Goal: Task Accomplishment & Management: Complete application form

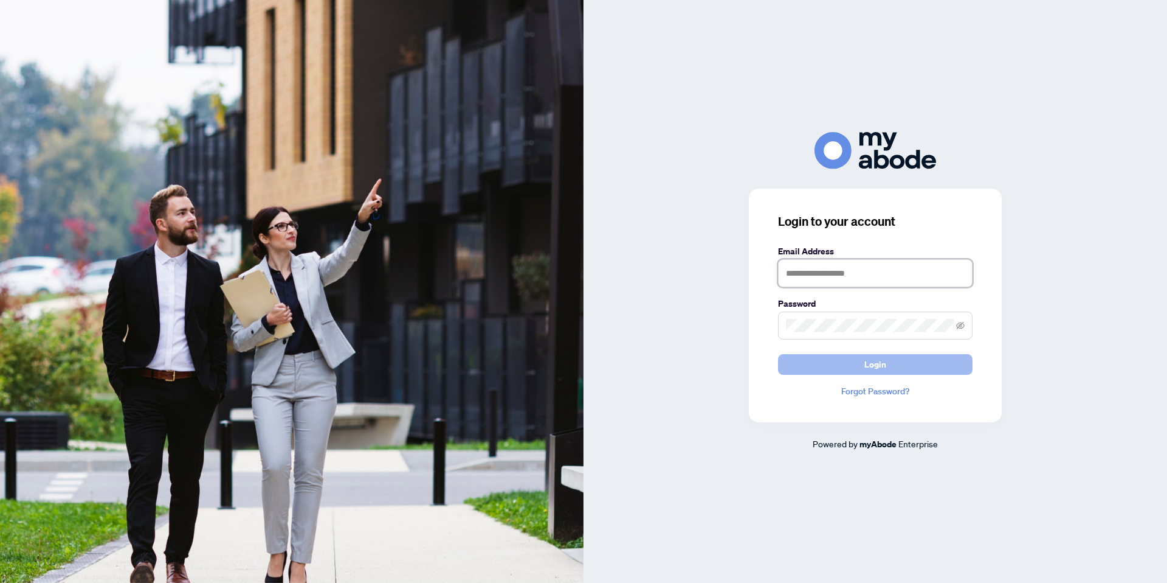
type input "**********"
click at [839, 359] on button "Login" at bounding box center [875, 364] width 195 height 21
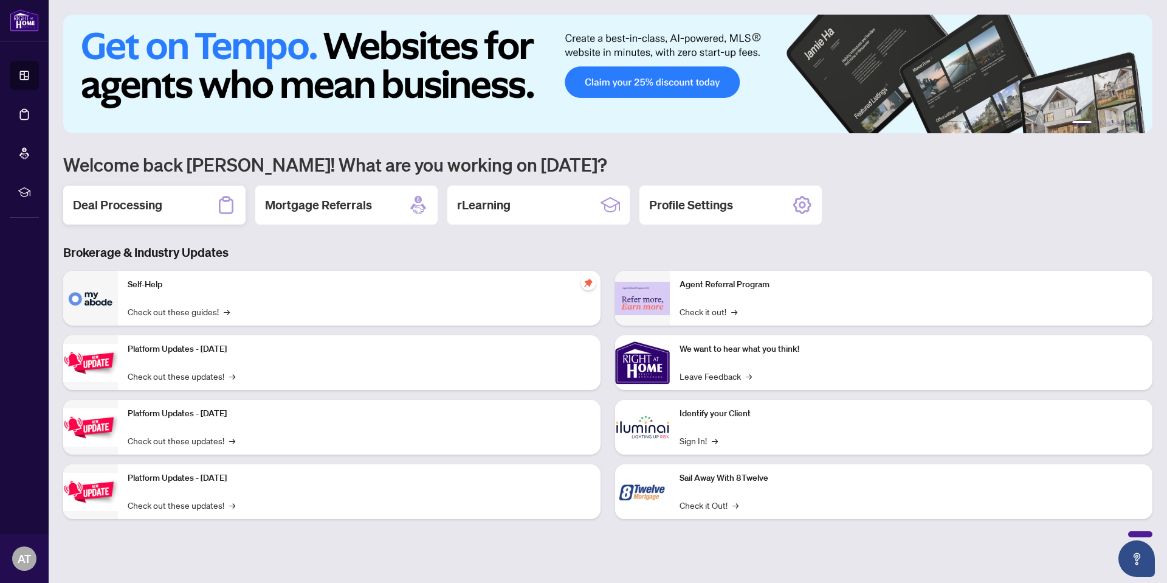
click at [157, 216] on div "Deal Processing" at bounding box center [154, 204] width 182 height 39
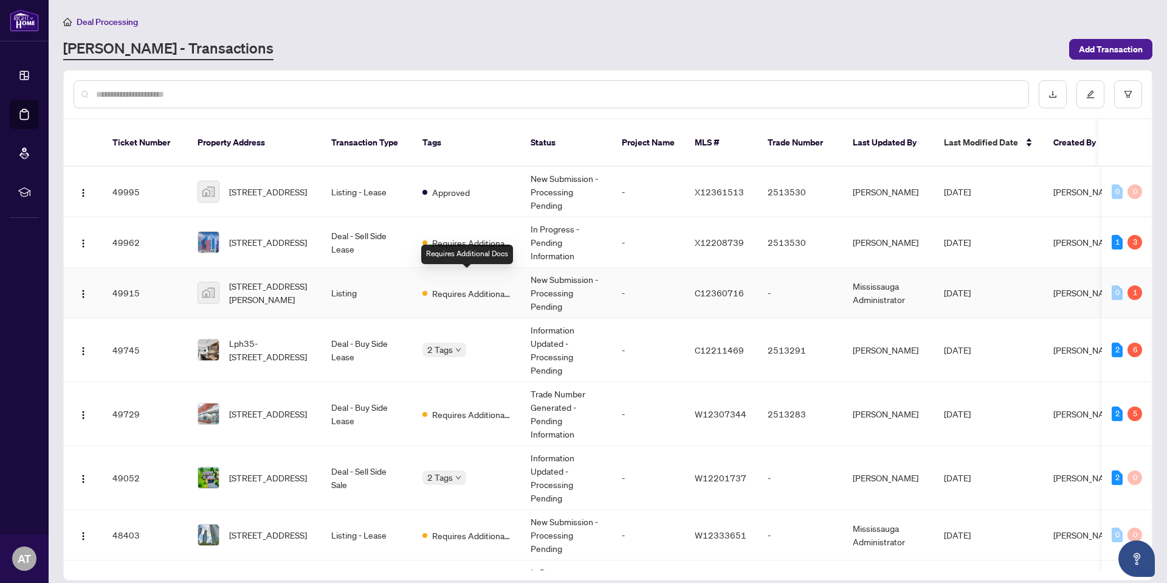
click at [500, 286] on span "Requires Additional Docs" at bounding box center [471, 292] width 79 height 13
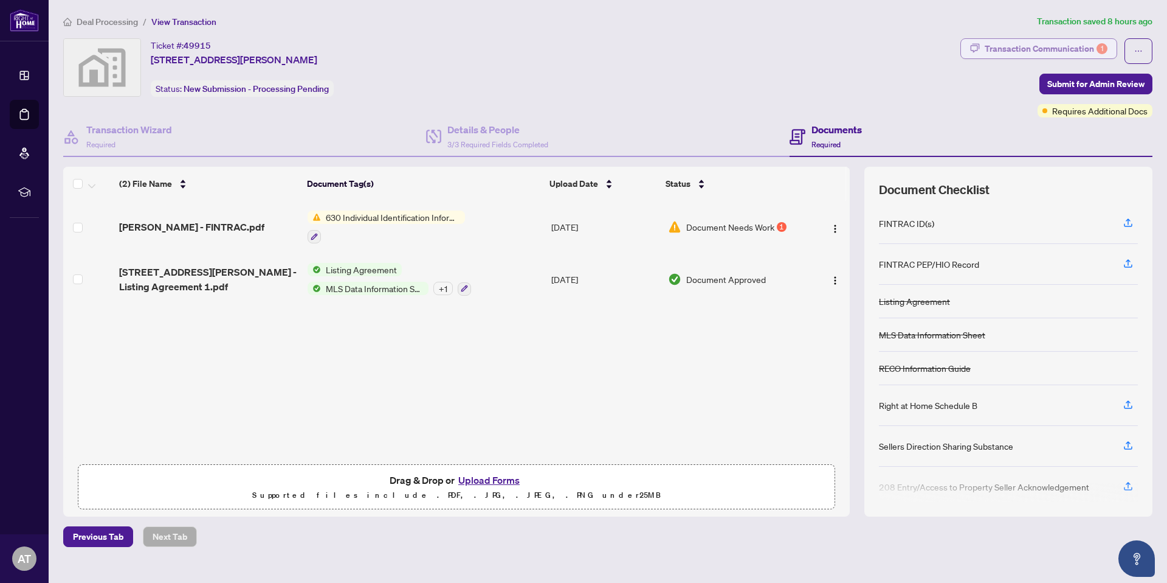
click at [1018, 50] on div "Transaction Communication 1" at bounding box center [1046, 48] width 123 height 19
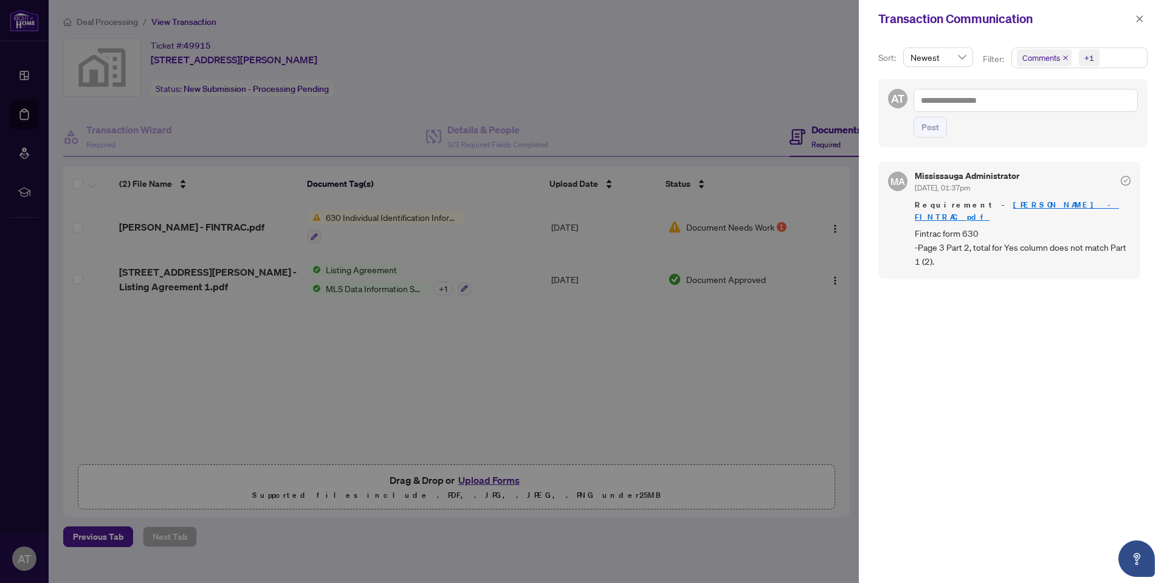
click at [831, 223] on div at bounding box center [583, 291] width 1167 height 583
click at [1006, 207] on link "[PERSON_NAME] - FINTRAC.pdf" at bounding box center [1017, 210] width 204 height 22
click at [513, 390] on div at bounding box center [583, 291] width 1167 height 583
click at [1140, 18] on icon "close" at bounding box center [1140, 19] width 9 height 9
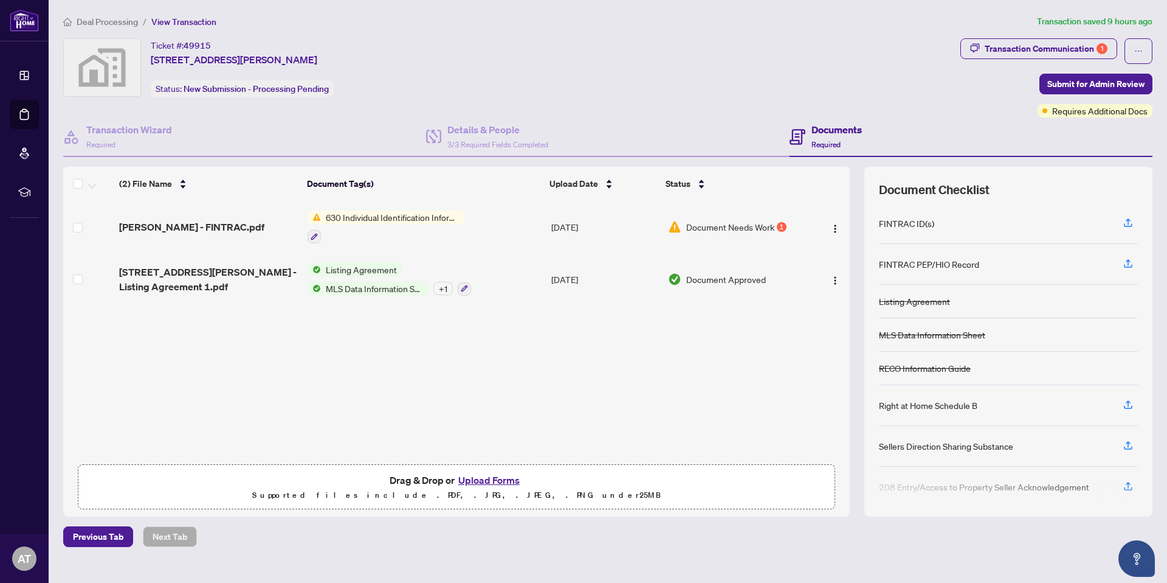
click at [497, 483] on button "Upload Forms" at bounding box center [489, 480] width 69 height 16
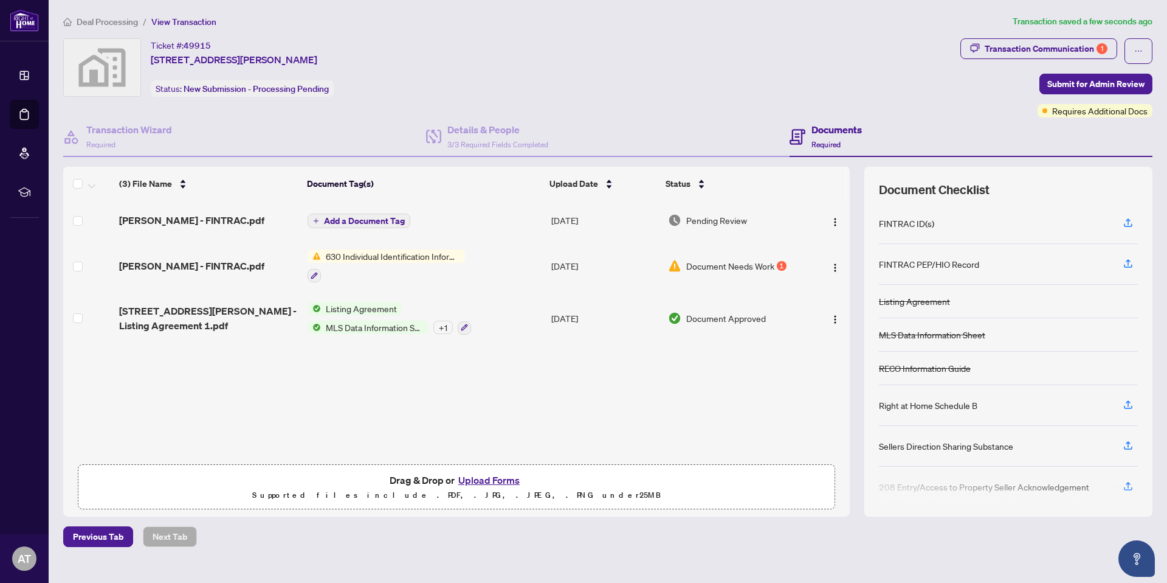
click at [382, 224] on span "Add a Document Tag" at bounding box center [364, 220] width 81 height 9
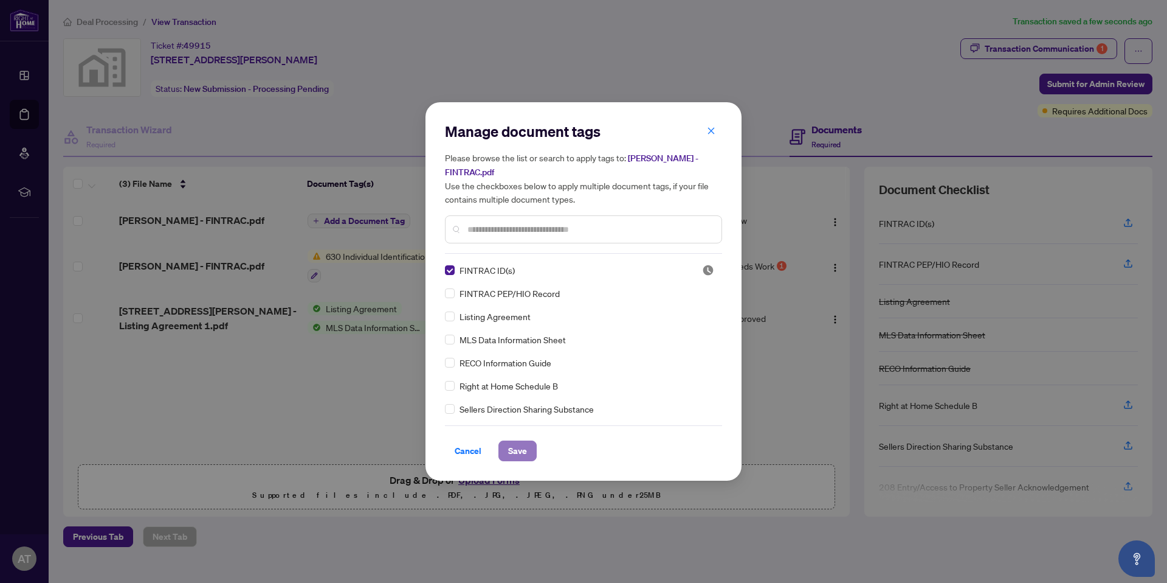
click at [525, 450] on span "Save" at bounding box center [517, 450] width 19 height 19
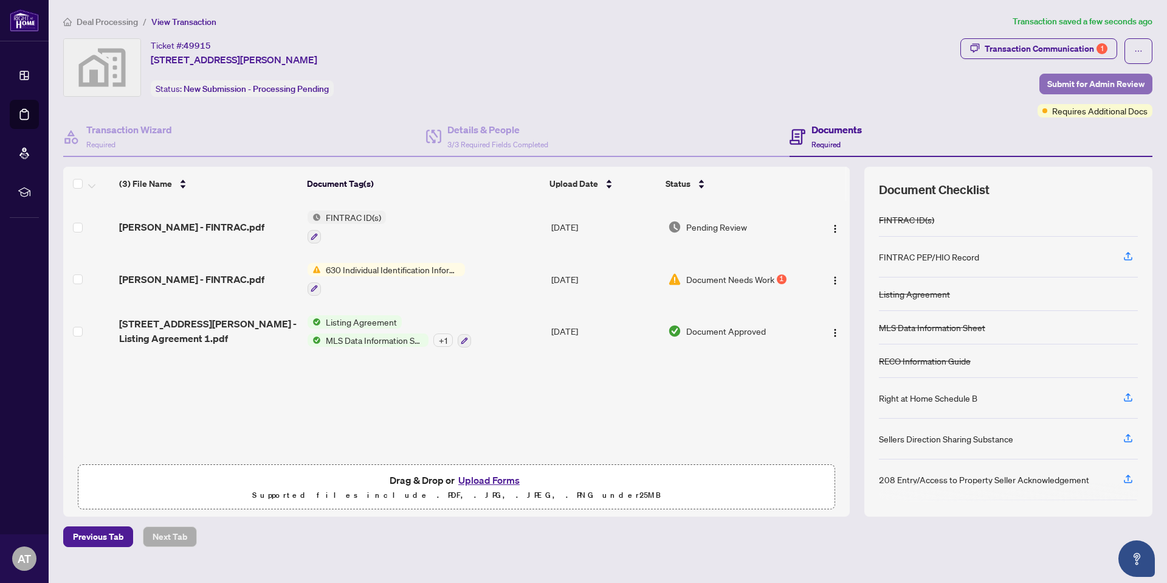
click at [1083, 83] on span "Submit for Admin Review" at bounding box center [1096, 83] width 97 height 19
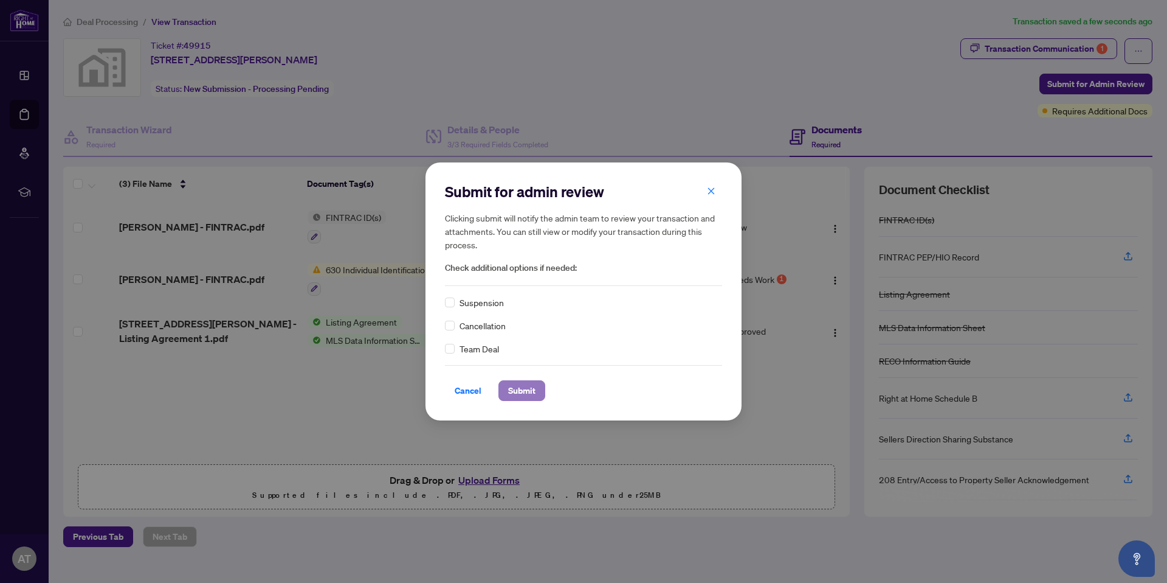
click at [515, 390] on span "Submit" at bounding box center [521, 390] width 27 height 19
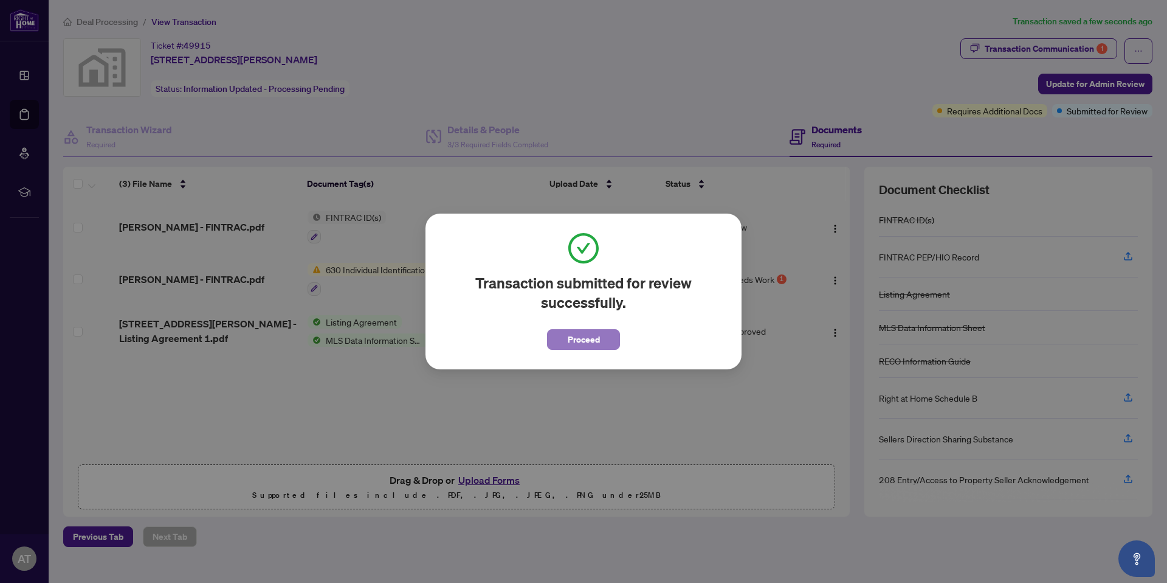
click at [604, 336] on button "Proceed" at bounding box center [583, 339] width 73 height 21
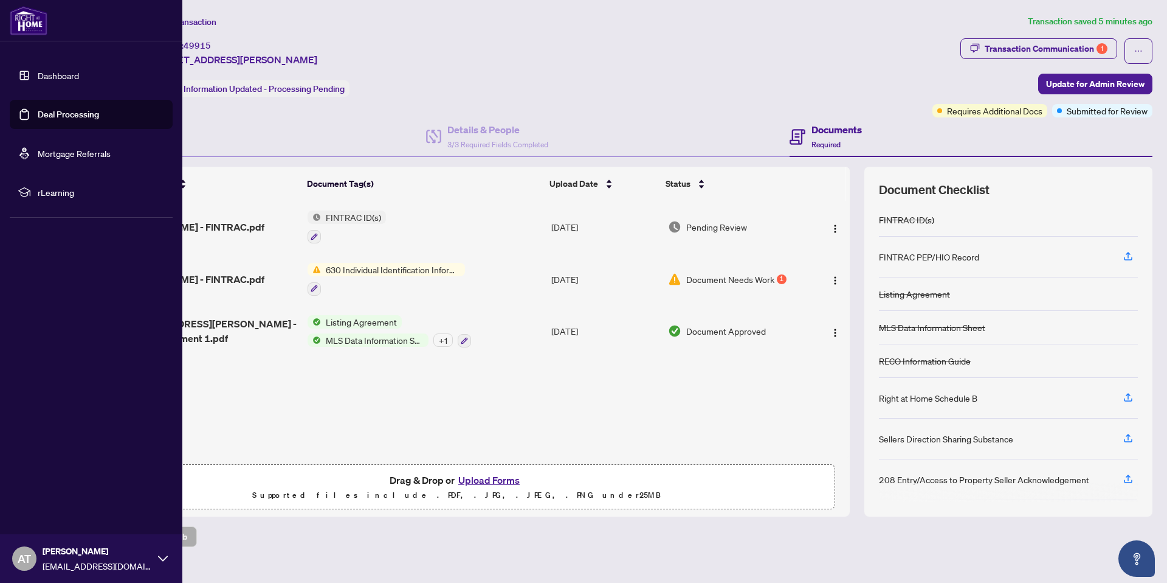
click at [38, 114] on link "Deal Processing" at bounding box center [68, 114] width 61 height 11
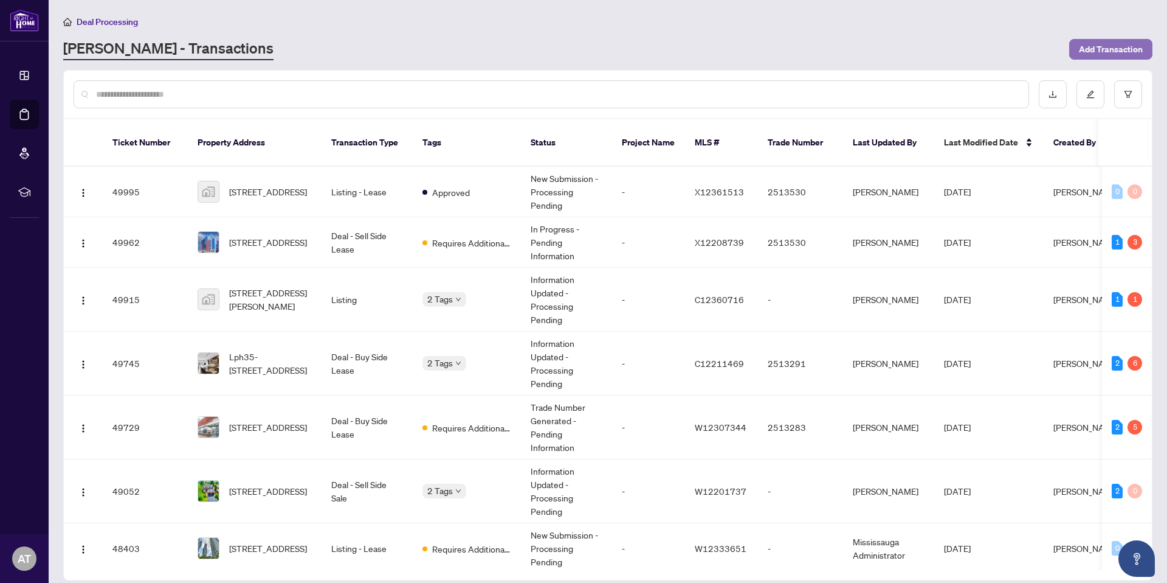
click at [1095, 40] on span "Add Transaction" at bounding box center [1111, 49] width 64 height 19
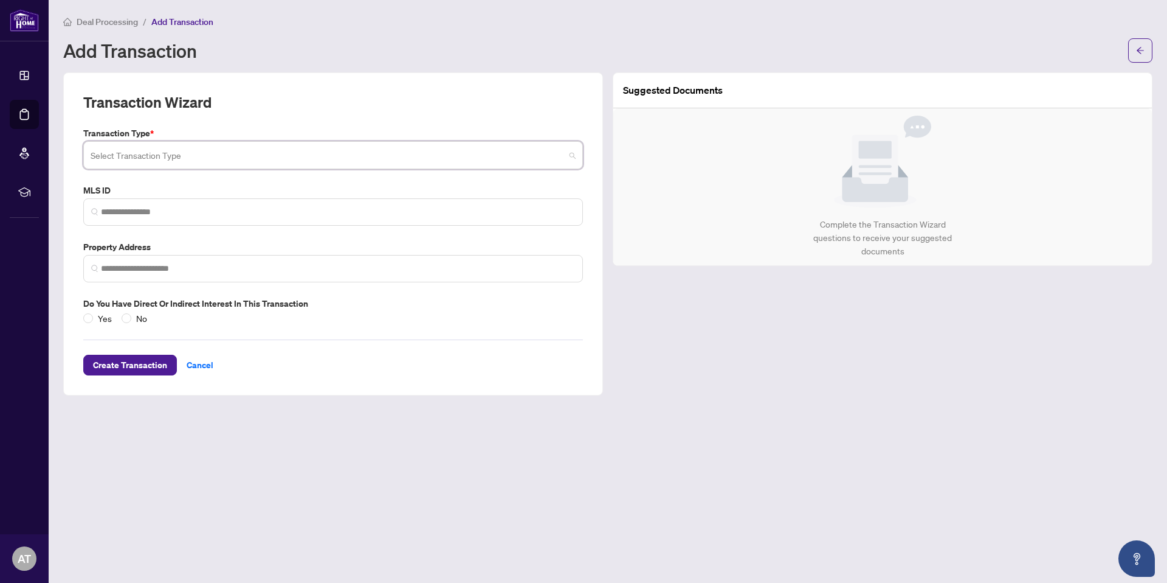
click at [256, 159] on input "search" at bounding box center [328, 156] width 474 height 27
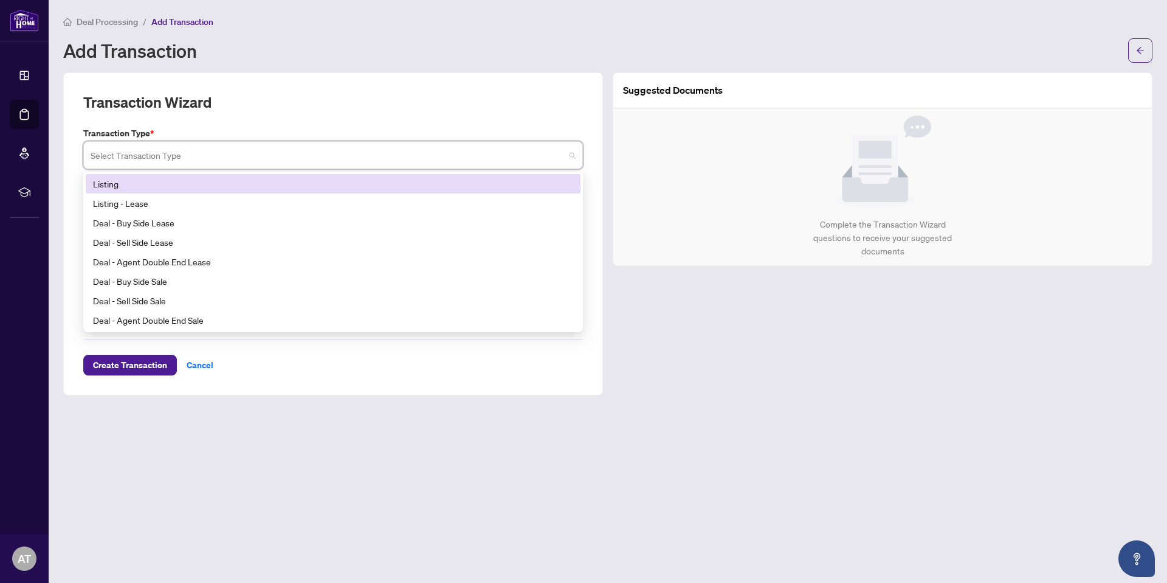
click at [199, 181] on div "Listing" at bounding box center [333, 183] width 480 height 13
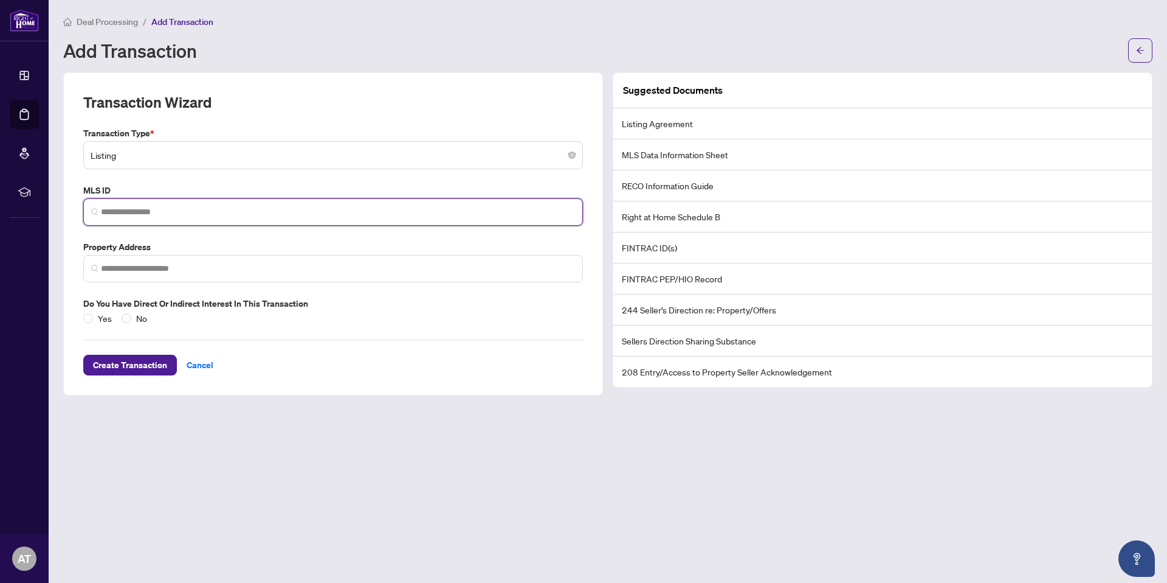
click at [200, 212] on input "search" at bounding box center [338, 212] width 474 height 13
paste input "*********"
type input "*********"
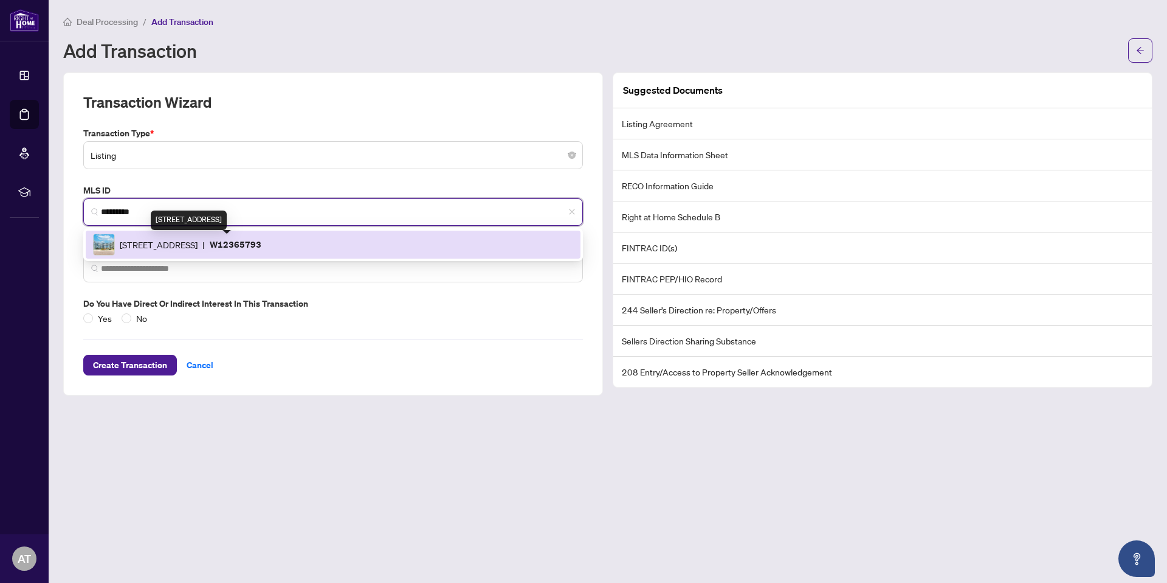
click at [178, 244] on span "2501 Saw Whet Blvd, Oakville, Ontario L6M 5N2, Canada" at bounding box center [159, 244] width 78 height 13
type input "**********"
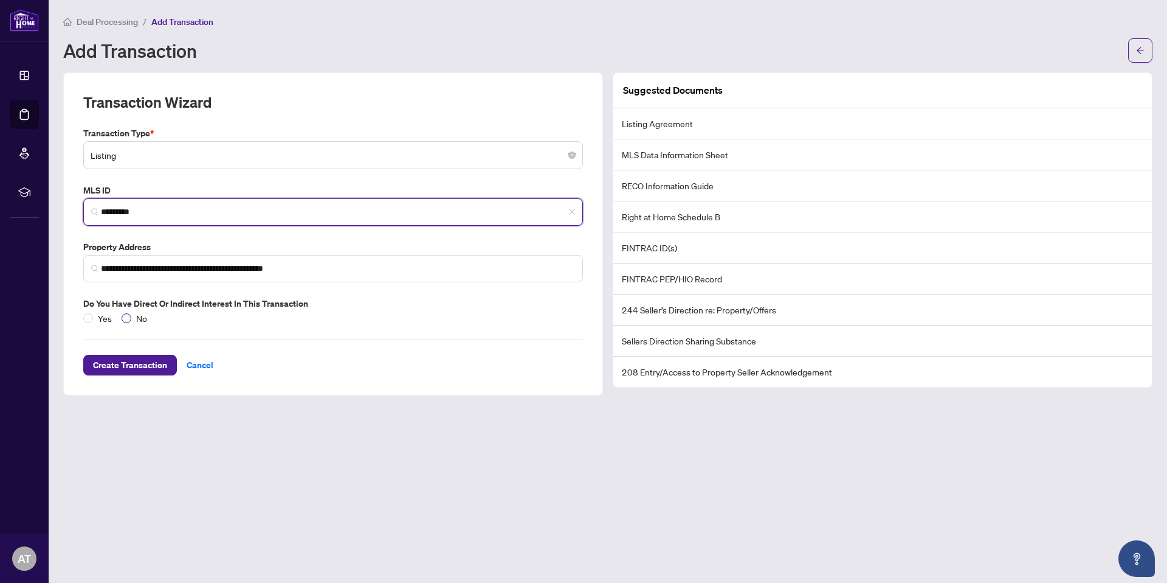
type input "*********"
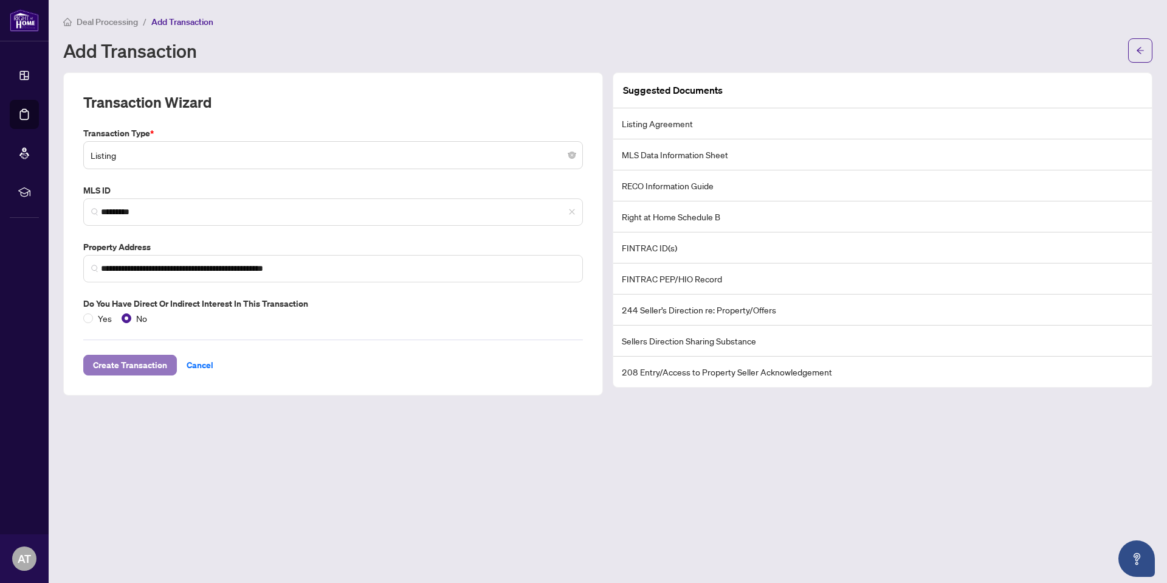
click at [142, 366] on span "Create Transaction" at bounding box center [130, 364] width 74 height 19
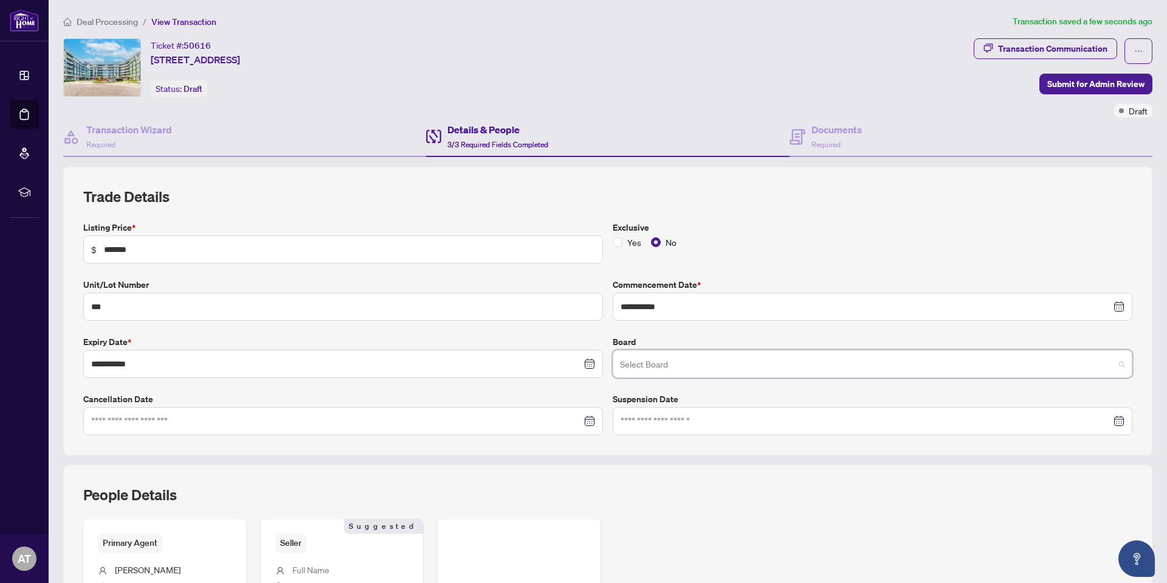
click at [686, 353] on input "search" at bounding box center [867, 365] width 494 height 27
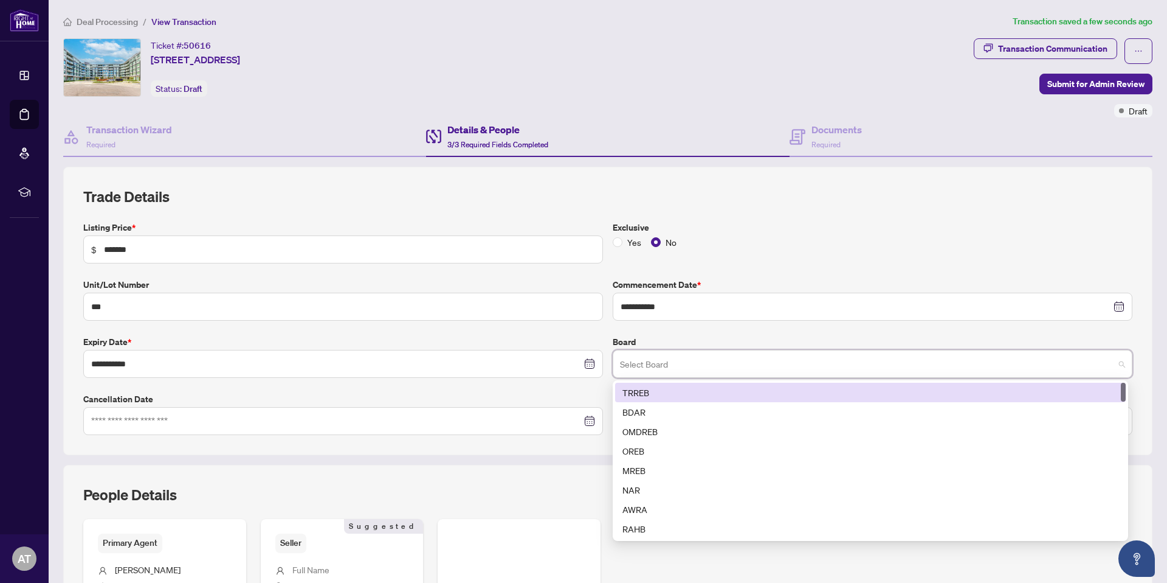
click at [677, 386] on div "TRREB" at bounding box center [871, 391] width 496 height 13
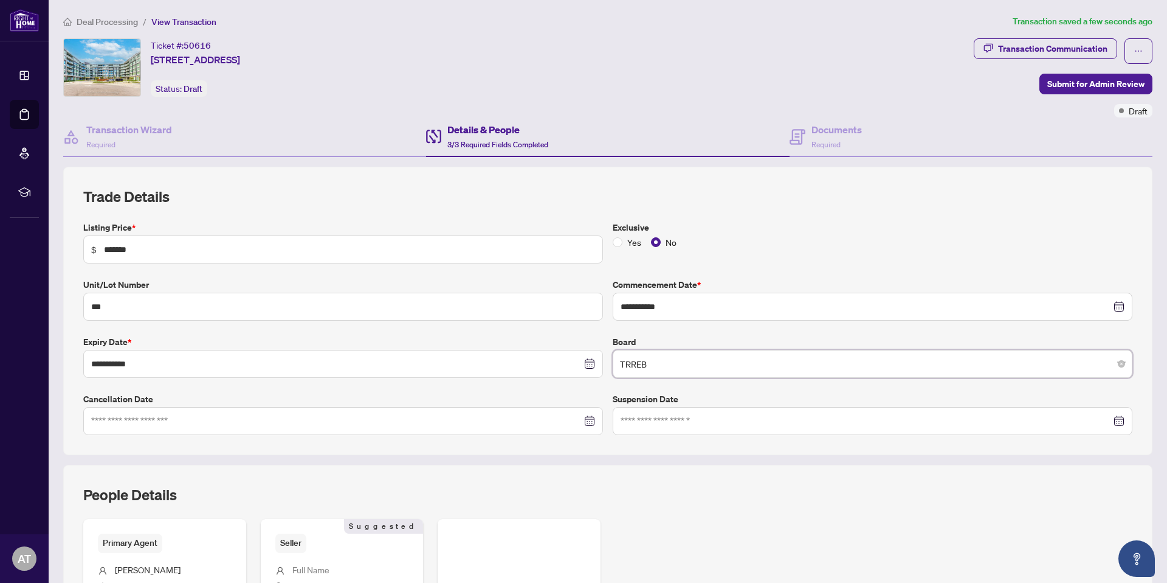
scroll to position [167, 0]
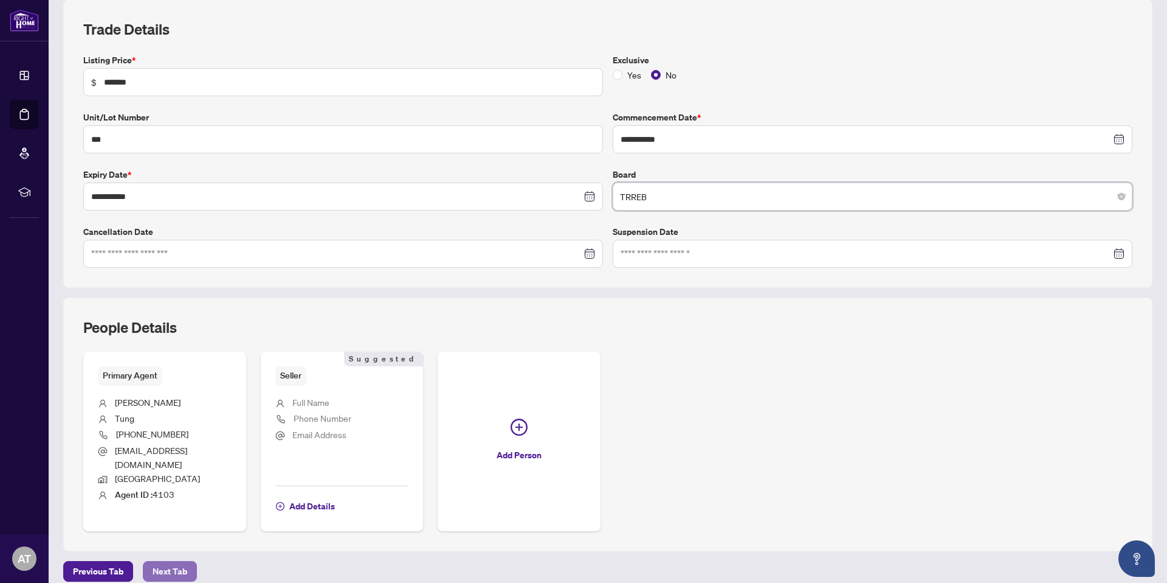
click at [195, 561] on button "Next Tab" at bounding box center [170, 571] width 54 height 21
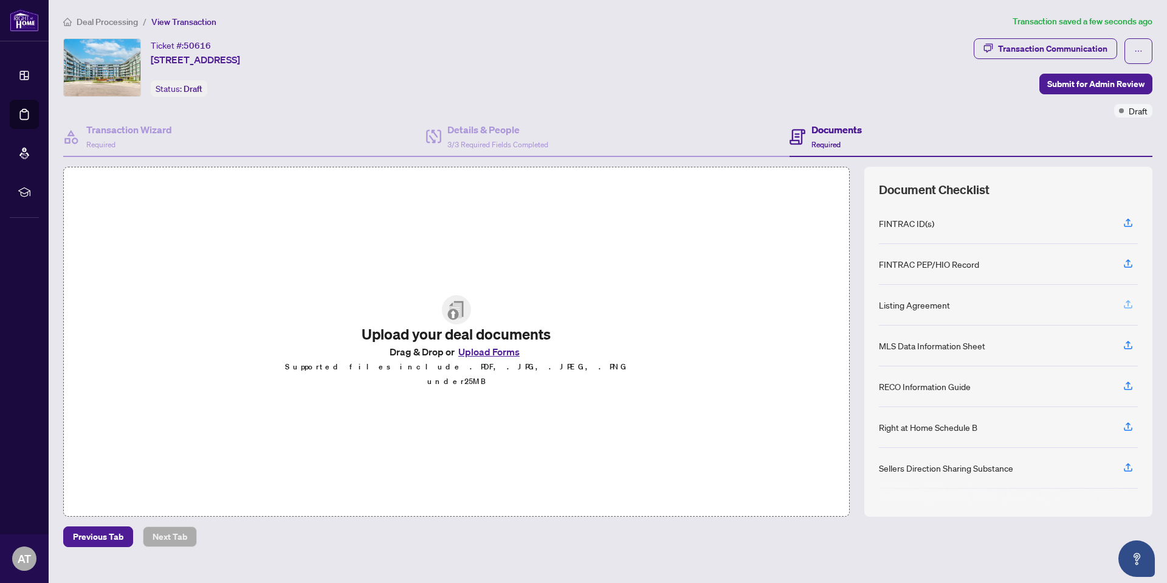
click at [1130, 303] on icon "button" at bounding box center [1128, 304] width 11 height 11
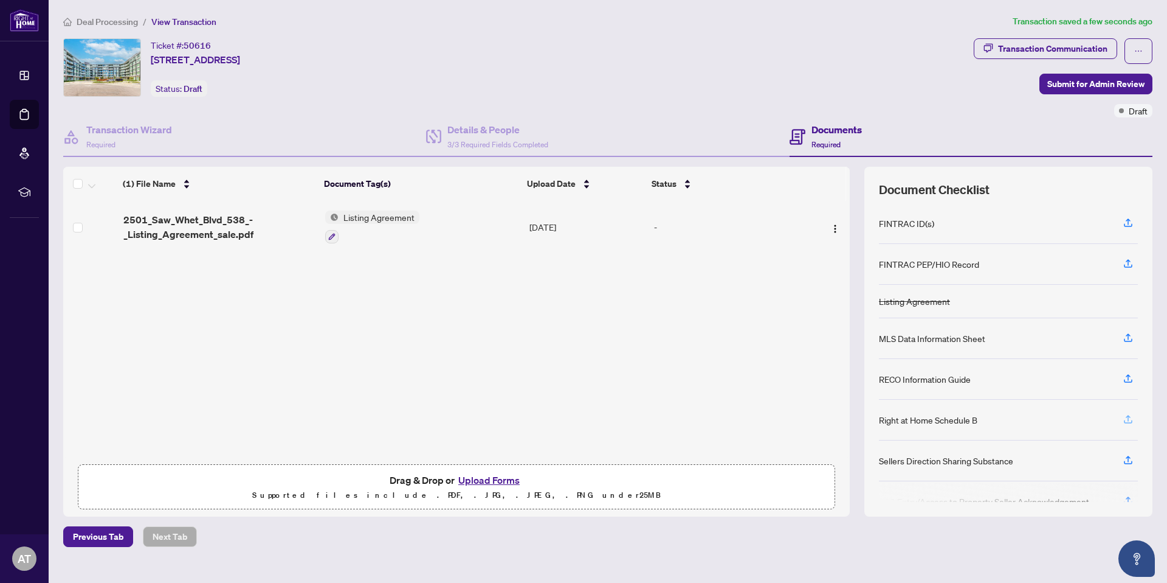
click at [1130, 426] on span "button" at bounding box center [1128, 419] width 11 height 19
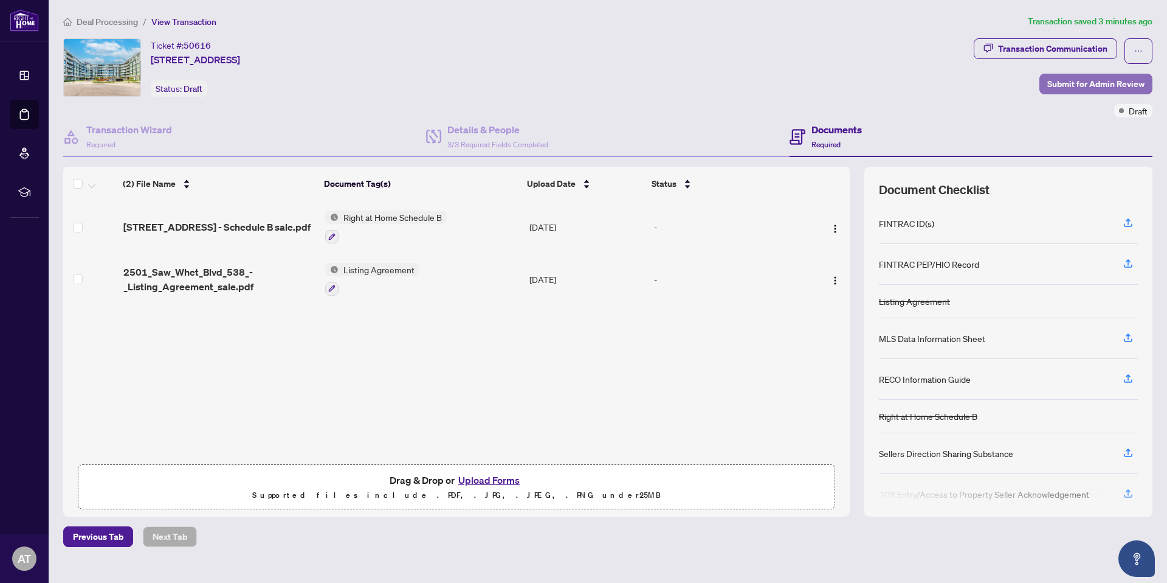
click at [1065, 83] on span "Submit for Admin Review" at bounding box center [1096, 83] width 97 height 19
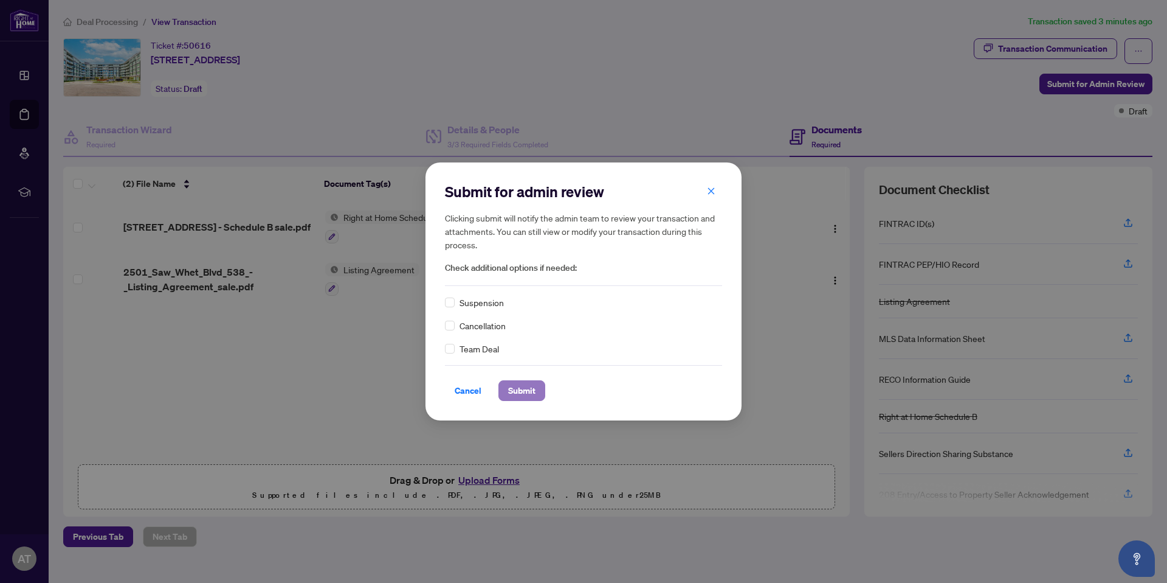
click at [533, 394] on span "Submit" at bounding box center [521, 390] width 27 height 19
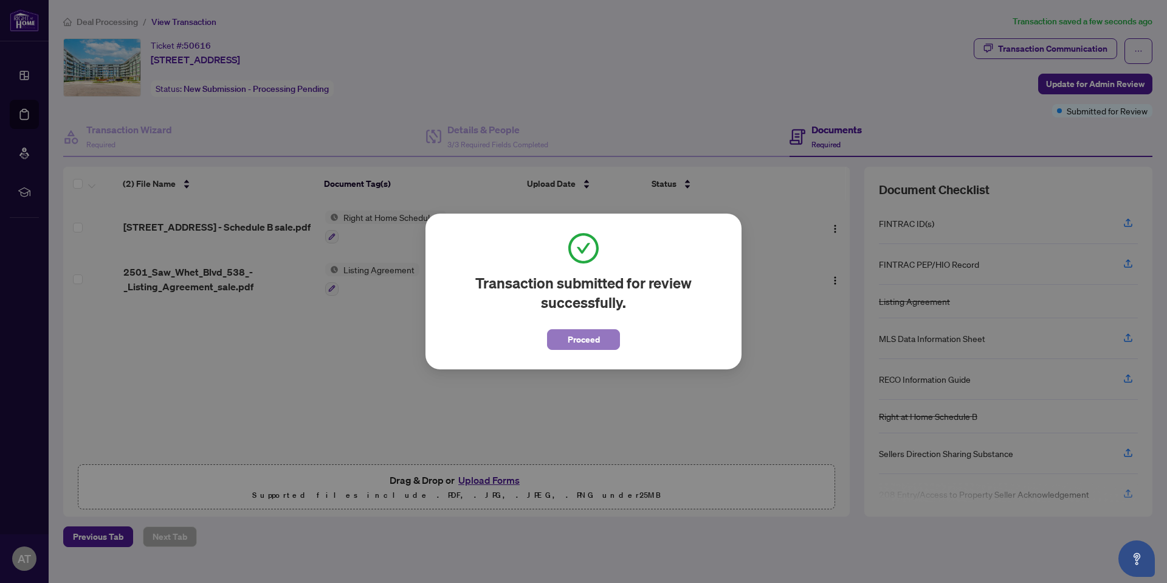
click at [594, 339] on span "Proceed" at bounding box center [584, 339] width 32 height 19
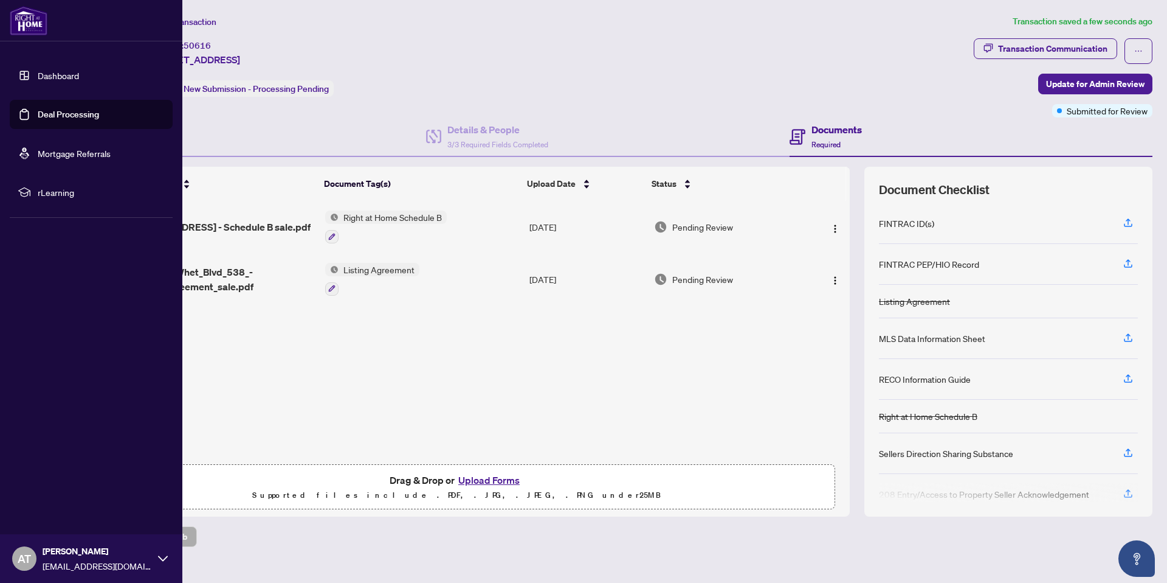
click at [38, 117] on link "Deal Processing" at bounding box center [68, 114] width 61 height 11
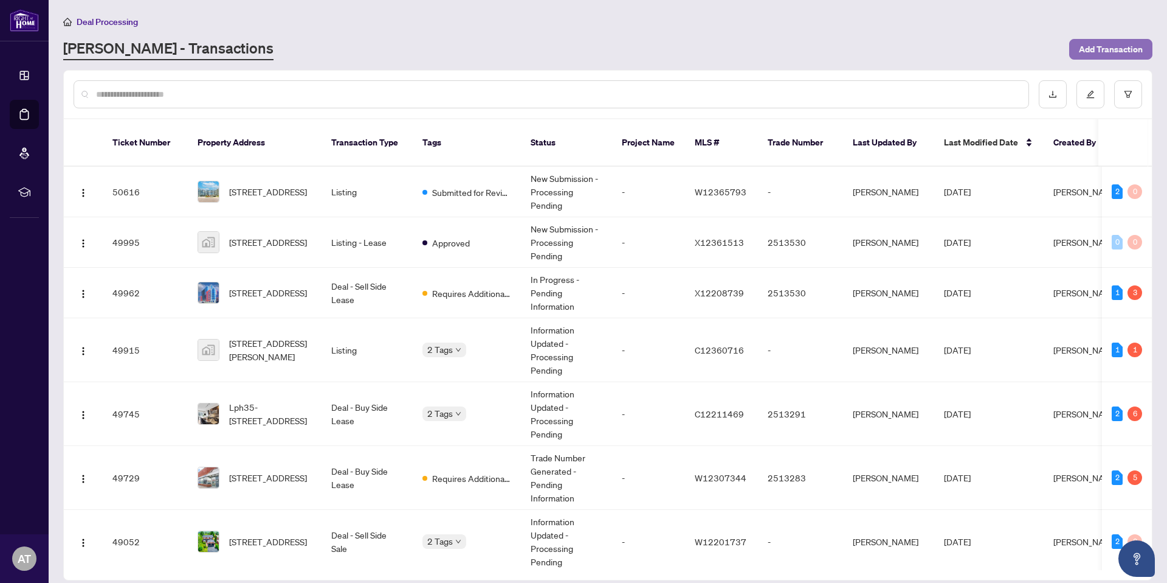
click at [1109, 54] on span "Add Transaction" at bounding box center [1111, 49] width 64 height 19
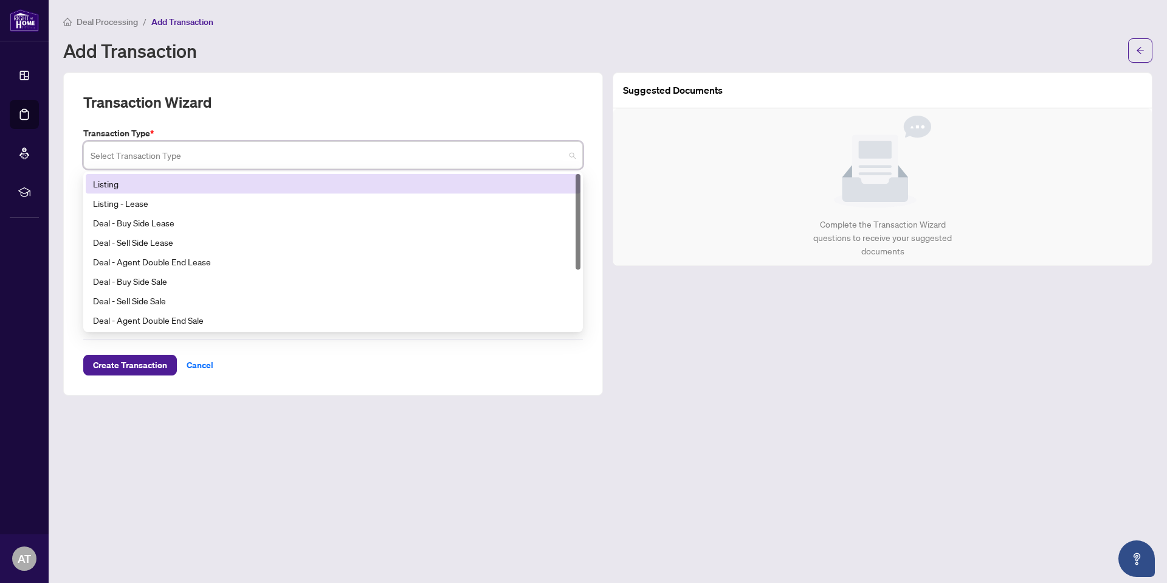
click at [299, 148] on input "search" at bounding box center [328, 156] width 474 height 27
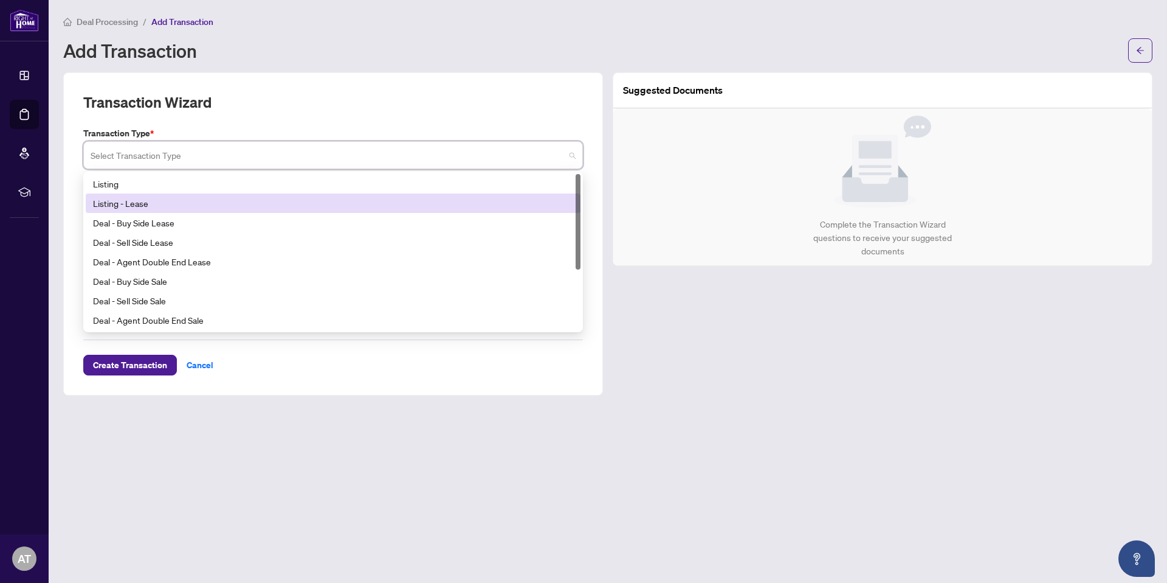
click at [204, 205] on div "Listing - Lease" at bounding box center [333, 202] width 480 height 13
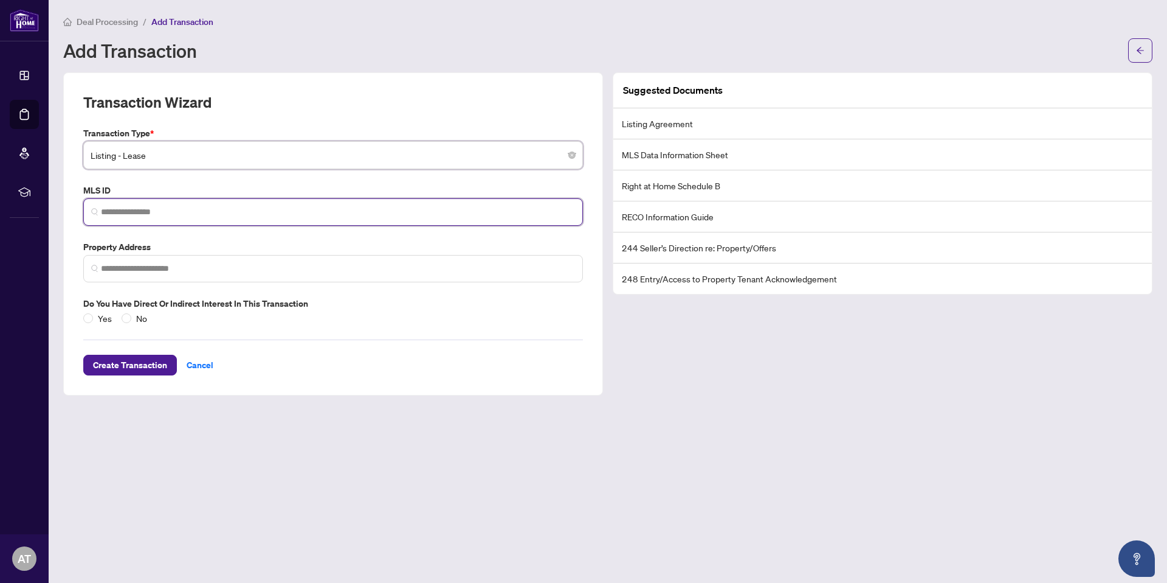
click at [204, 210] on input "search" at bounding box center [338, 212] width 474 height 13
click at [170, 213] on input "search" at bounding box center [338, 212] width 474 height 13
paste input "*********"
type input "*********"
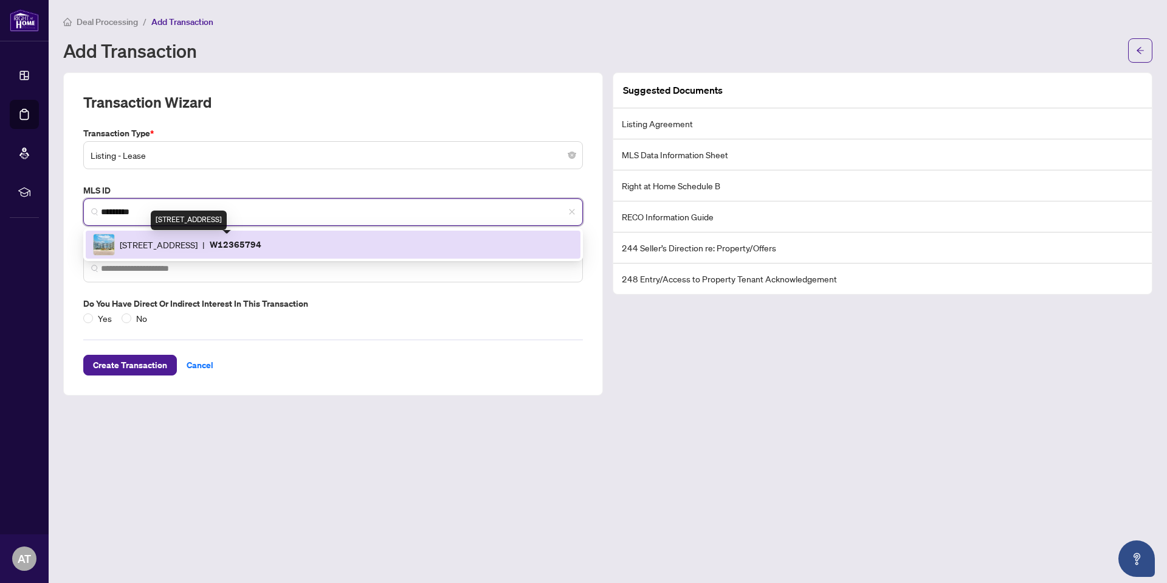
click at [198, 249] on span "2501 Saw Whet Blvd, Oakville, Ontario L6M 5N2, Canada" at bounding box center [159, 244] width 78 height 13
type input "**********"
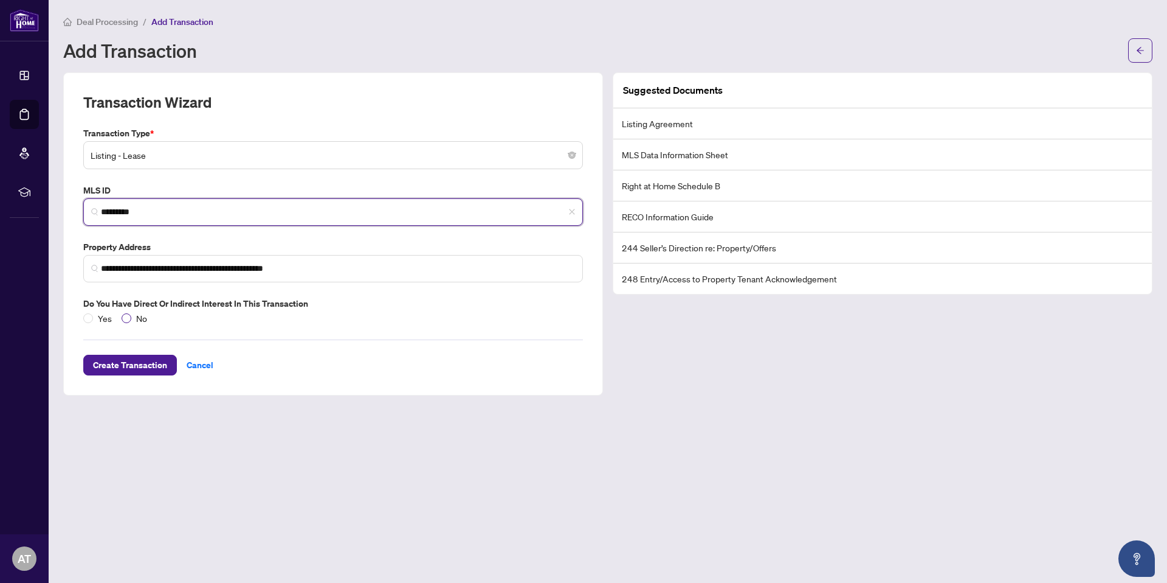
type input "*********"
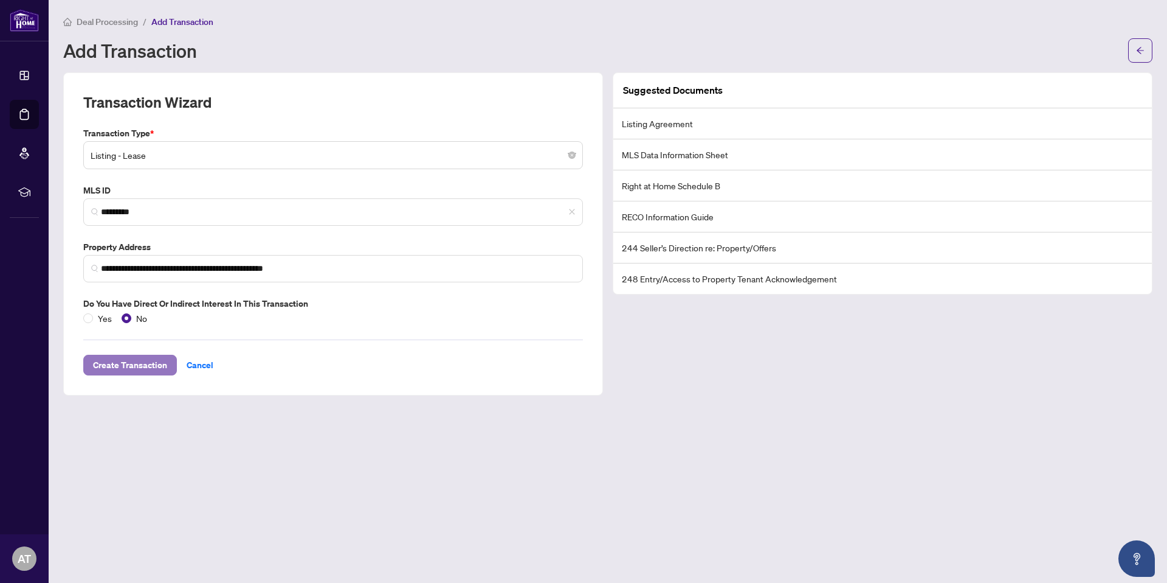
click at [143, 363] on span "Create Transaction" at bounding box center [130, 364] width 74 height 19
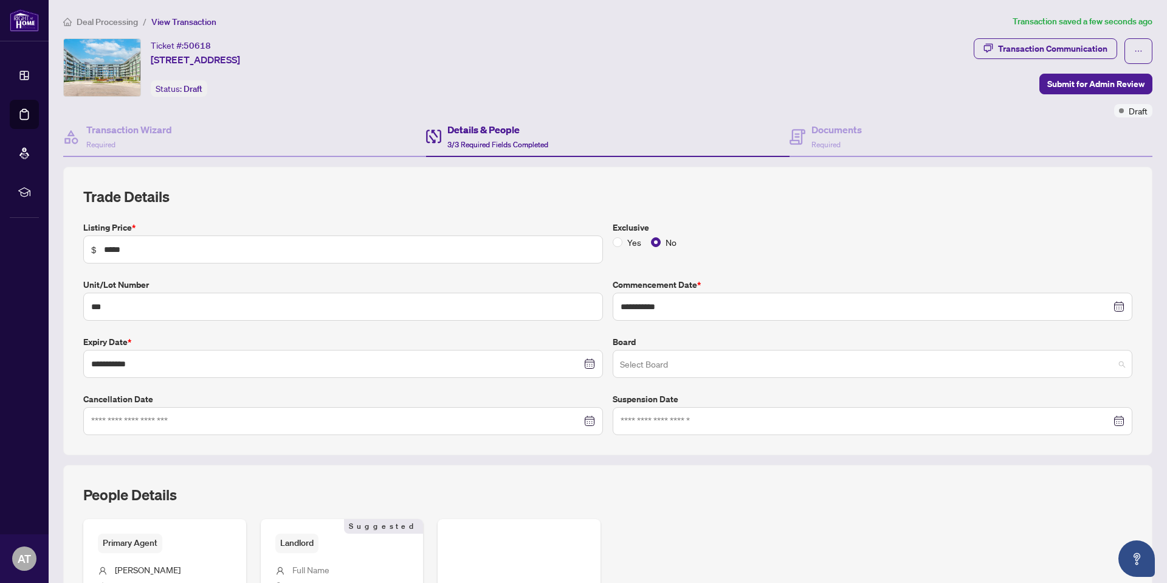
click at [662, 371] on input "search" at bounding box center [867, 365] width 494 height 27
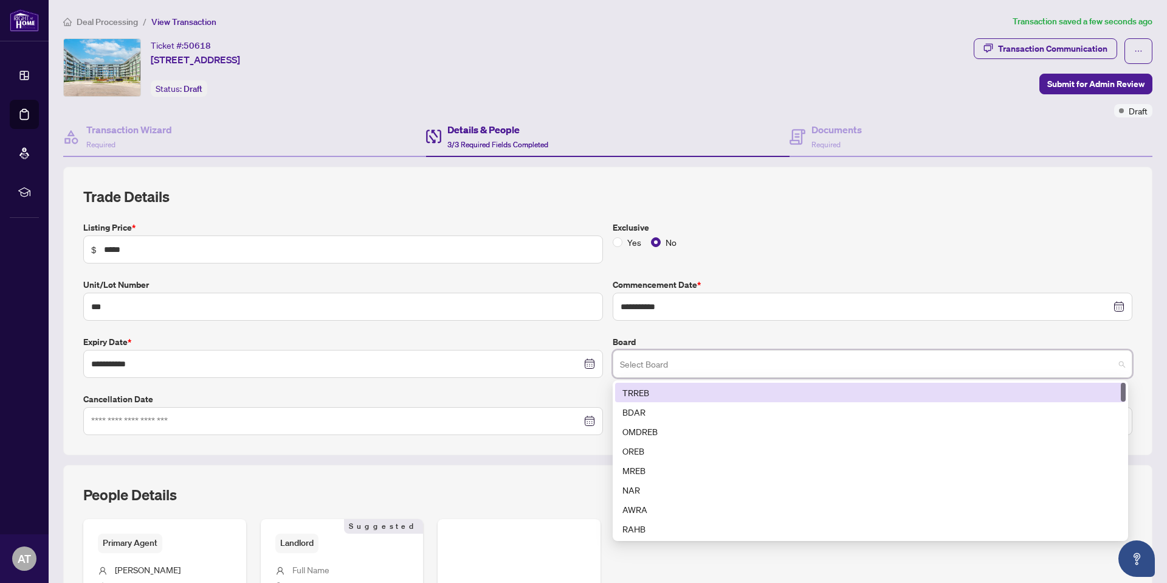
click at [663, 390] on div "TRREB" at bounding box center [871, 391] width 496 height 13
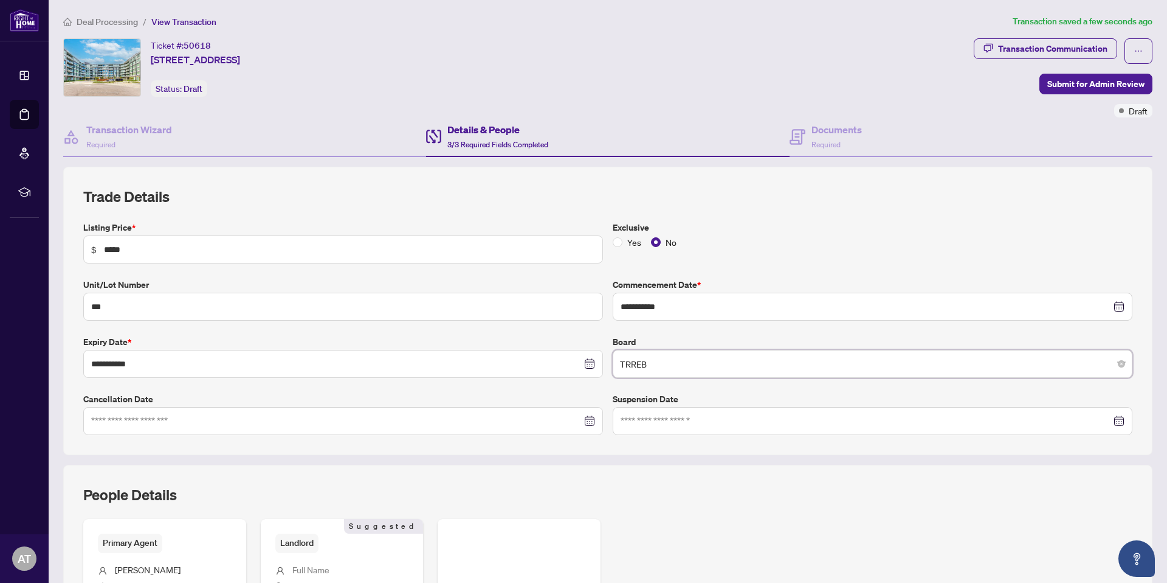
scroll to position [167, 0]
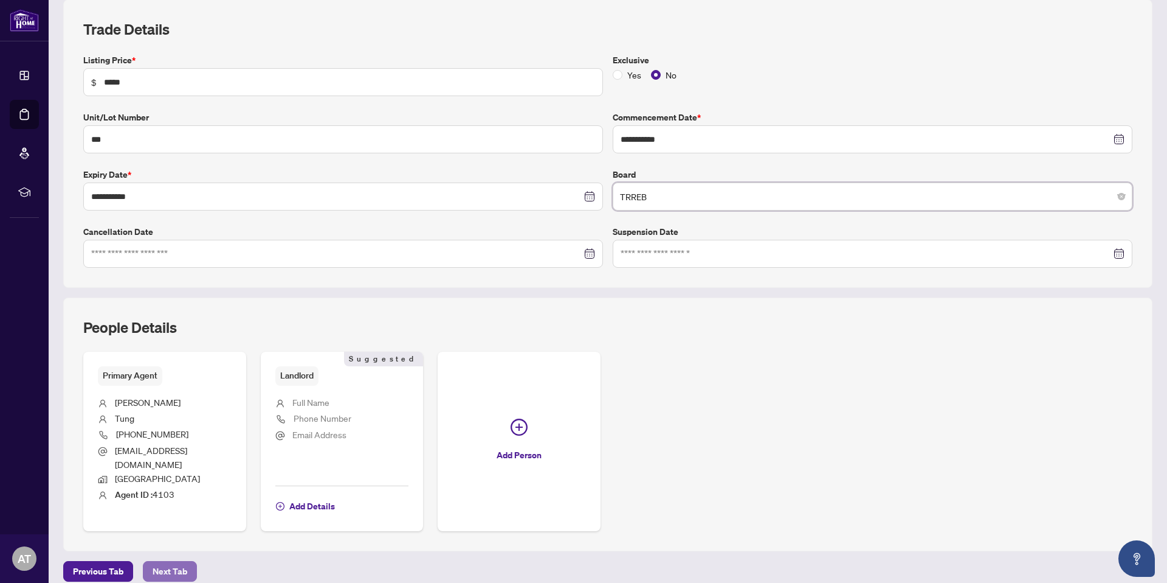
click at [177, 561] on span "Next Tab" at bounding box center [170, 570] width 35 height 19
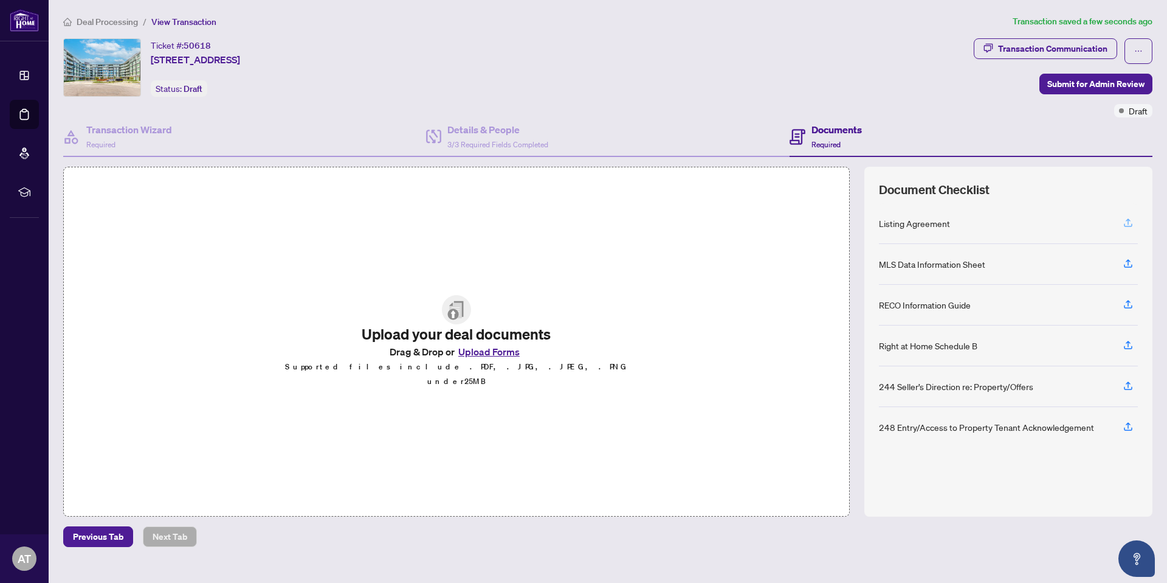
click at [1133, 220] on icon "button" at bounding box center [1128, 222] width 11 height 11
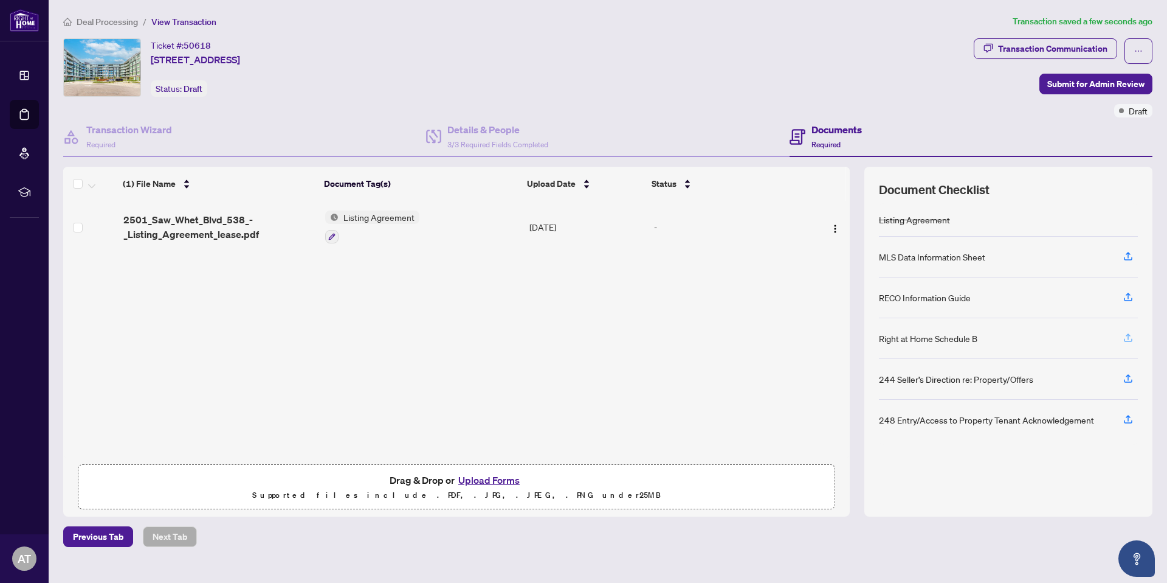
click at [1134, 334] on button "button" at bounding box center [1128, 338] width 19 height 21
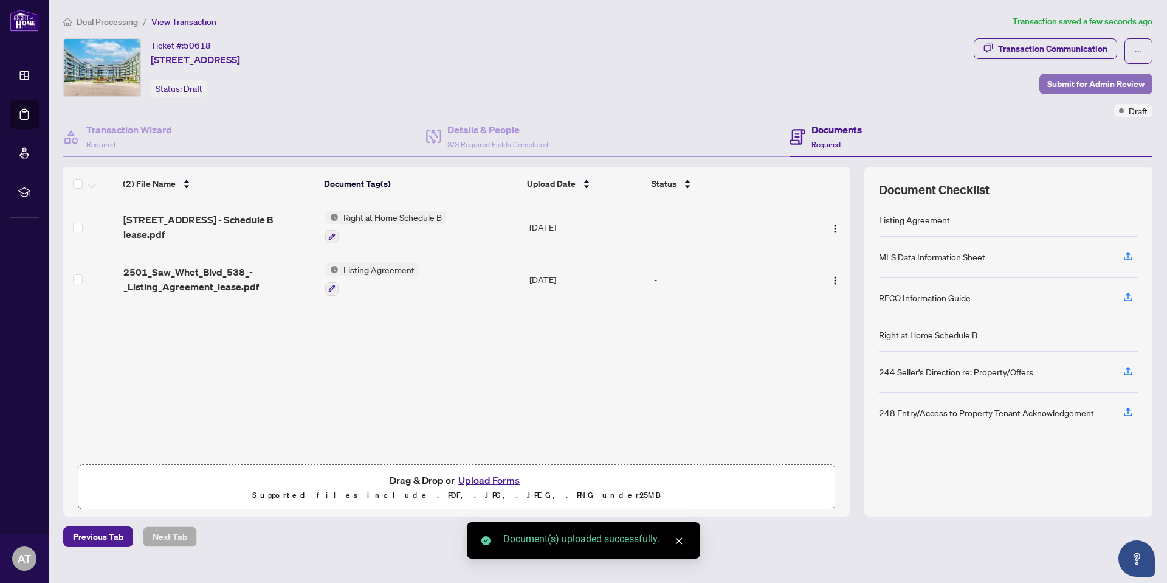
click at [1090, 80] on span "Submit for Admin Review" at bounding box center [1096, 83] width 97 height 19
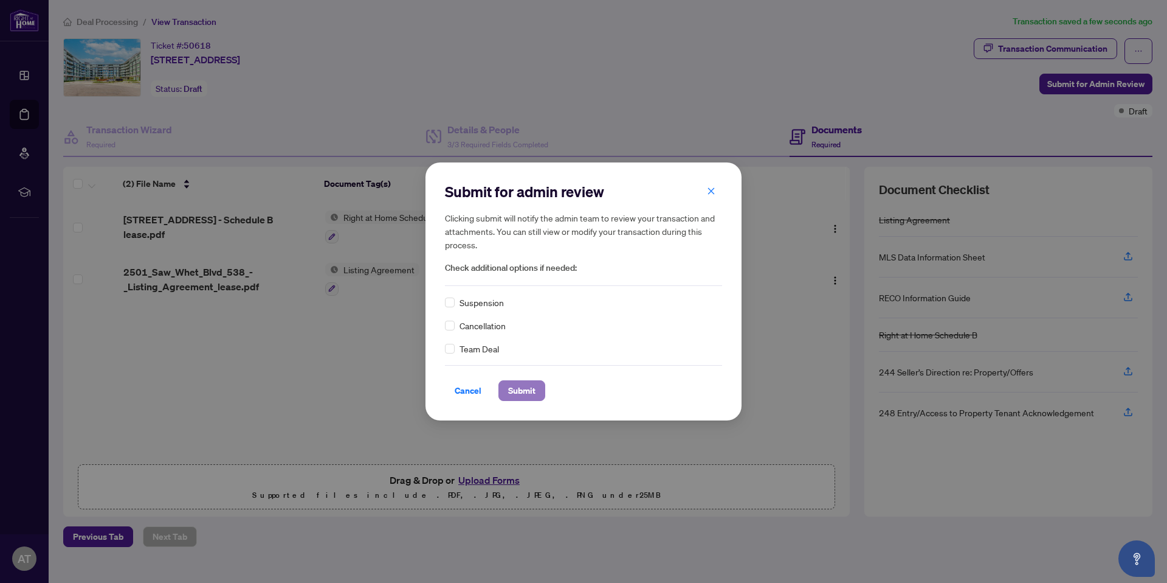
click at [536, 390] on span "Submit" at bounding box center [521, 390] width 27 height 19
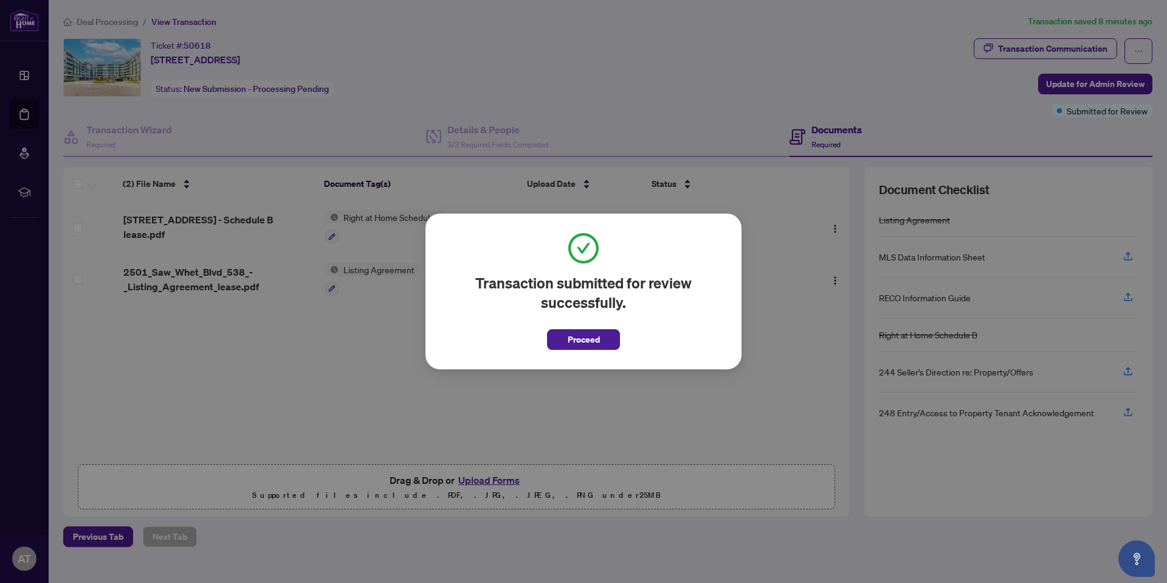
click at [15, 112] on div "Transaction submitted for review successfully. Proceed Cancel OK" at bounding box center [583, 291] width 1167 height 583
click at [569, 334] on span "Proceed" at bounding box center [584, 339] width 32 height 19
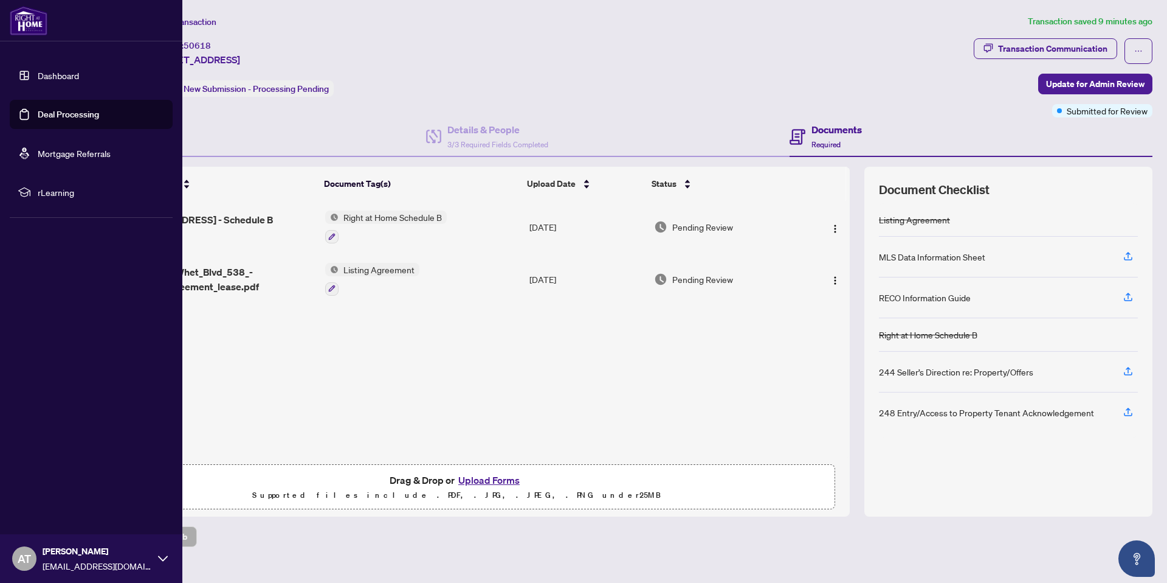
click at [38, 116] on link "Deal Processing" at bounding box center [68, 114] width 61 height 11
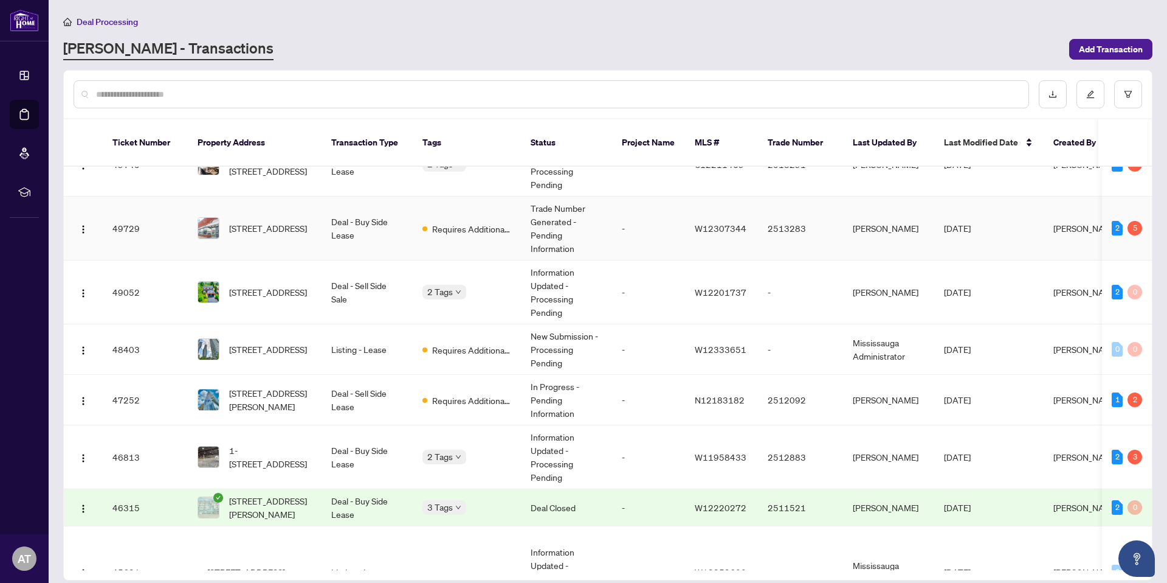
scroll to position [304, 0]
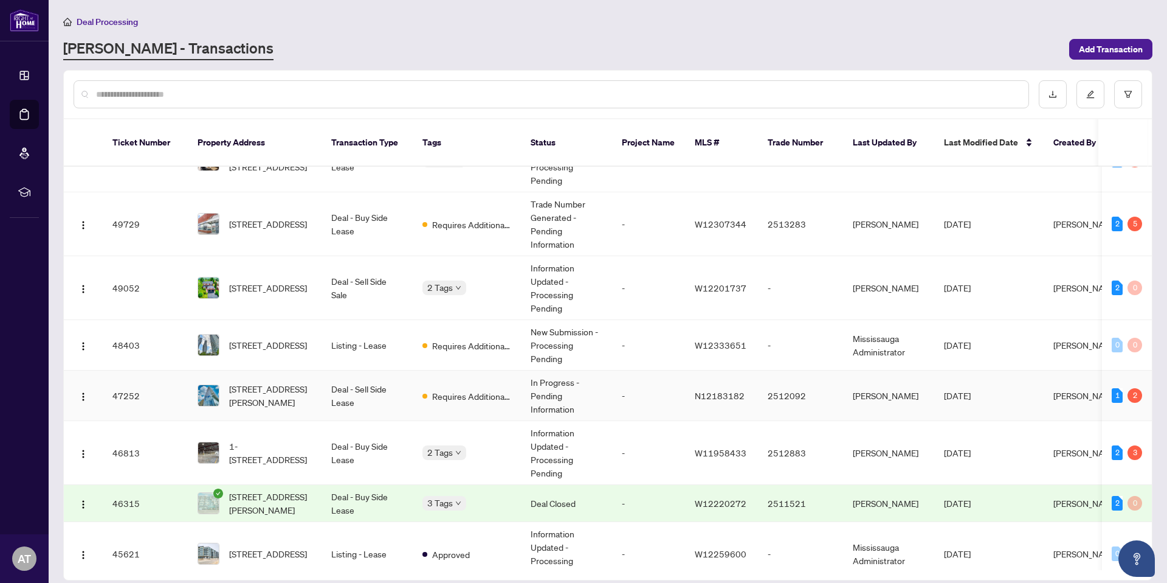
click at [566, 370] on td "In Progress - Pending Information" at bounding box center [566, 395] width 91 height 50
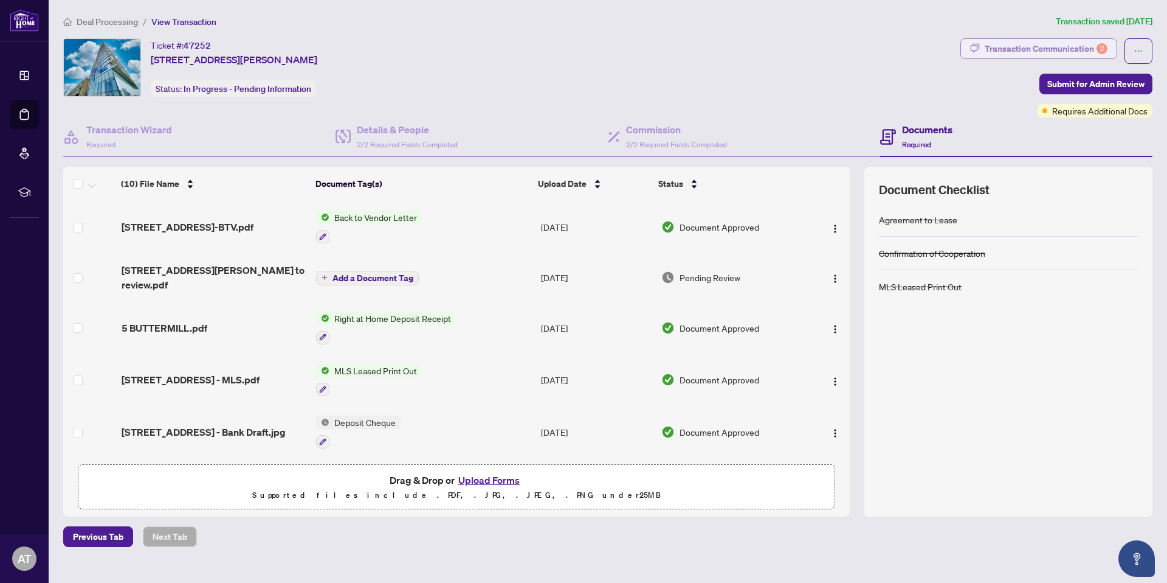
click at [1018, 41] on div "Transaction Communication 2" at bounding box center [1046, 48] width 123 height 19
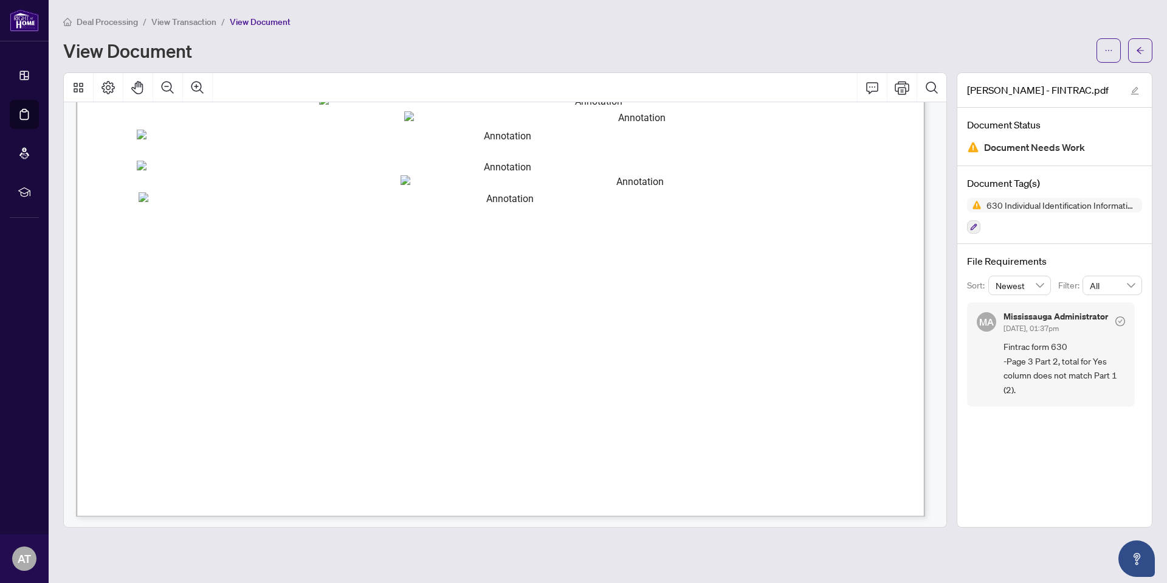
scroll to position [2371, 0]
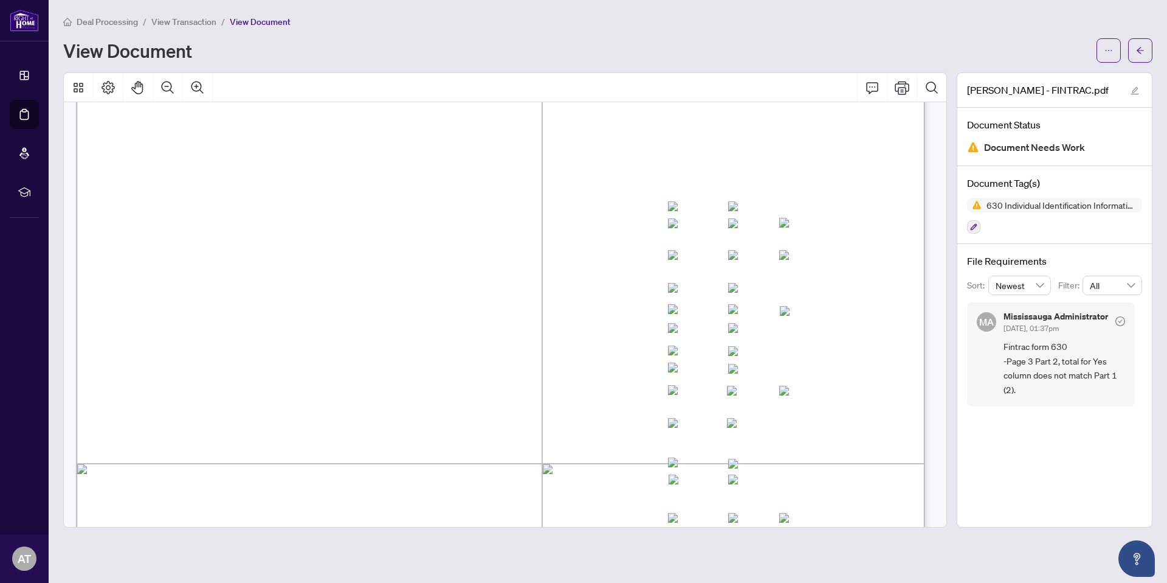
click at [459, 327] on span "Is the client a domestic PEP or a family member/close associate of one?" at bounding box center [310, 331] width 298 height 10
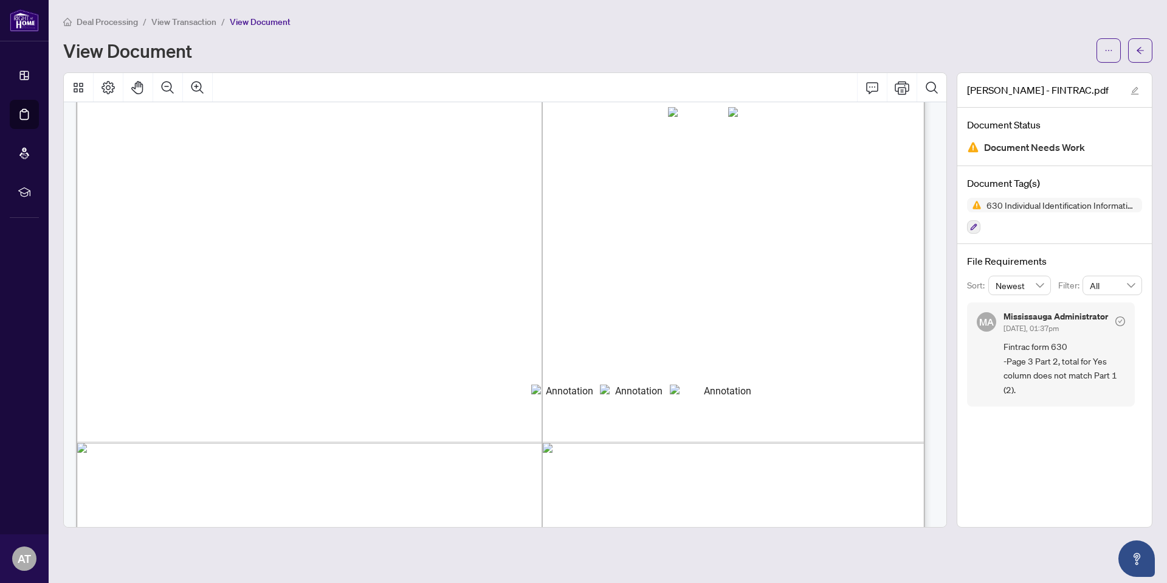
scroll to position [2675, 0]
